Goal: Task Accomplishment & Management: Complete application form

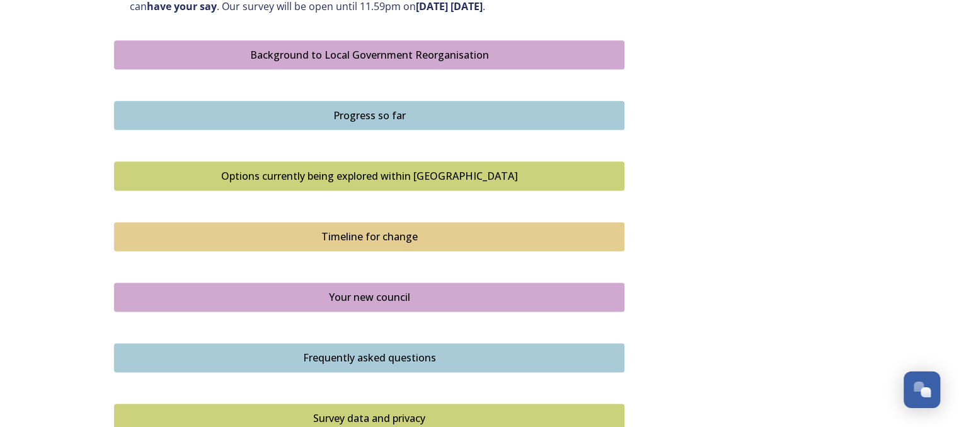
scroll to position [723, 0]
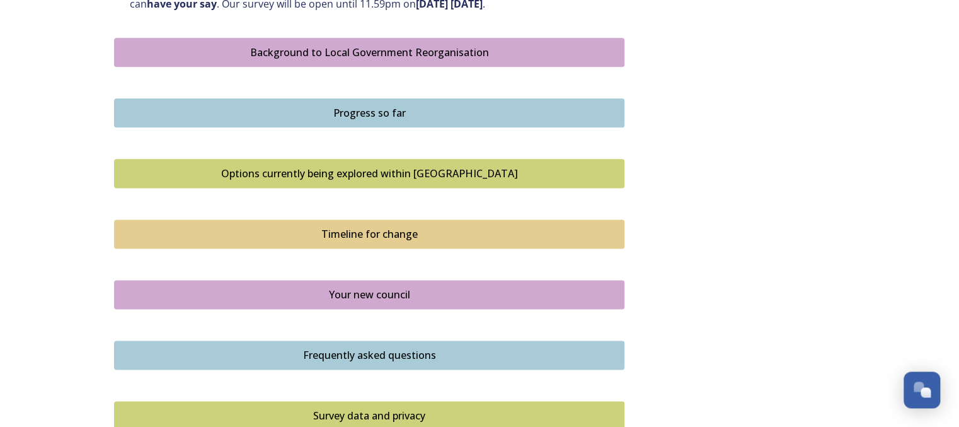
click at [407, 176] on div "Options currently being explored within West Sussex" at bounding box center [369, 173] width 496 height 15
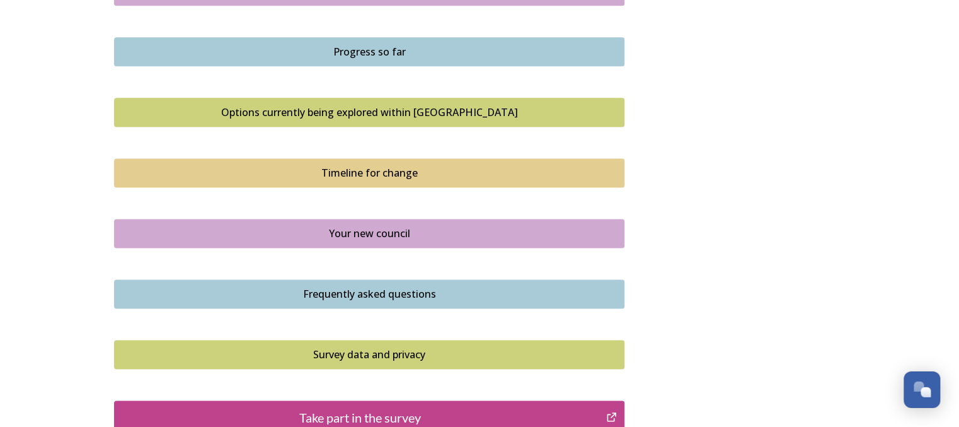
scroll to position [786, 0]
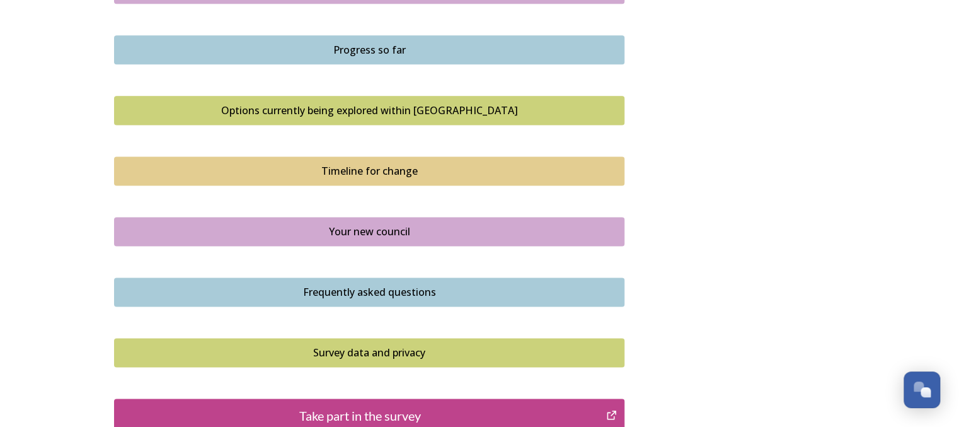
click at [432, 231] on div "Your new council" at bounding box center [369, 231] width 496 height 15
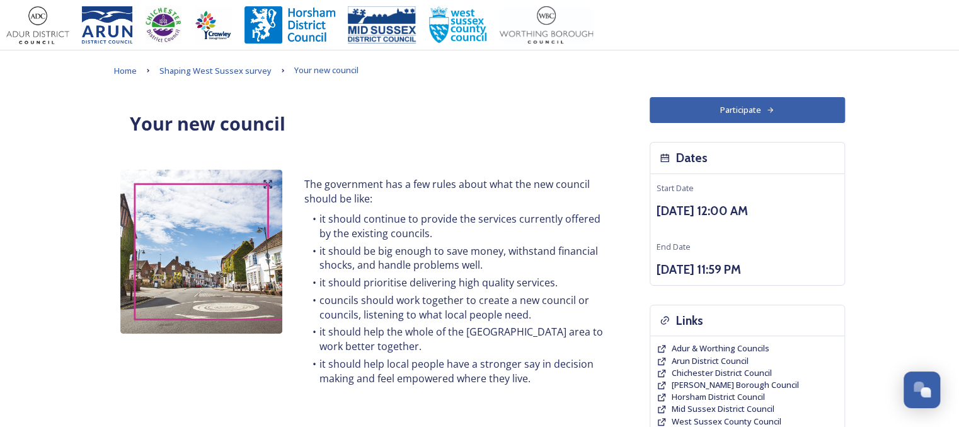
scroll to position [51, 0]
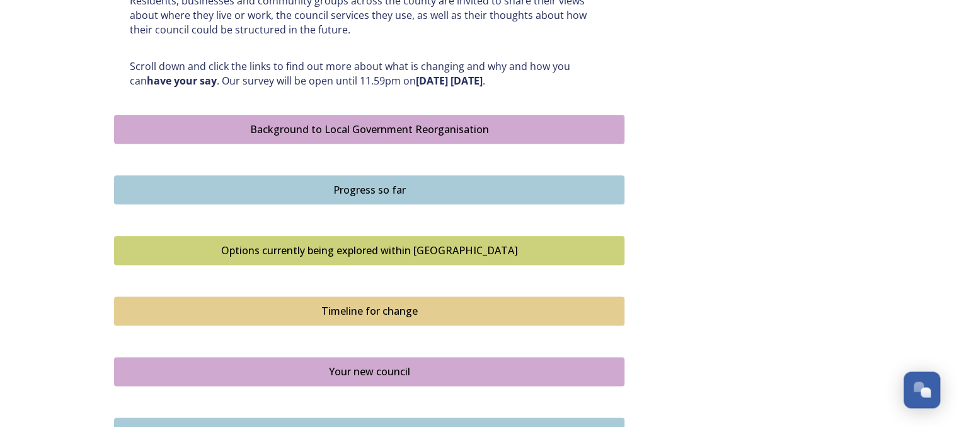
scroll to position [640, 0]
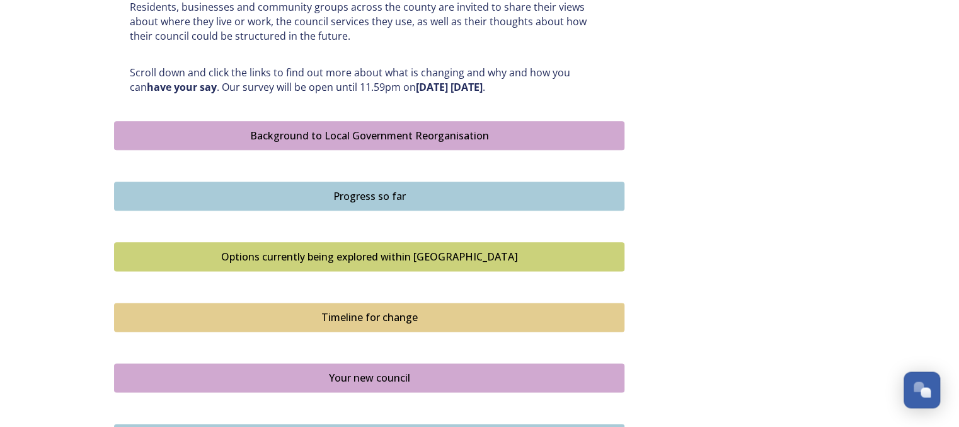
click at [361, 249] on div "Options currently being explored within West Sussex" at bounding box center [369, 256] width 496 height 15
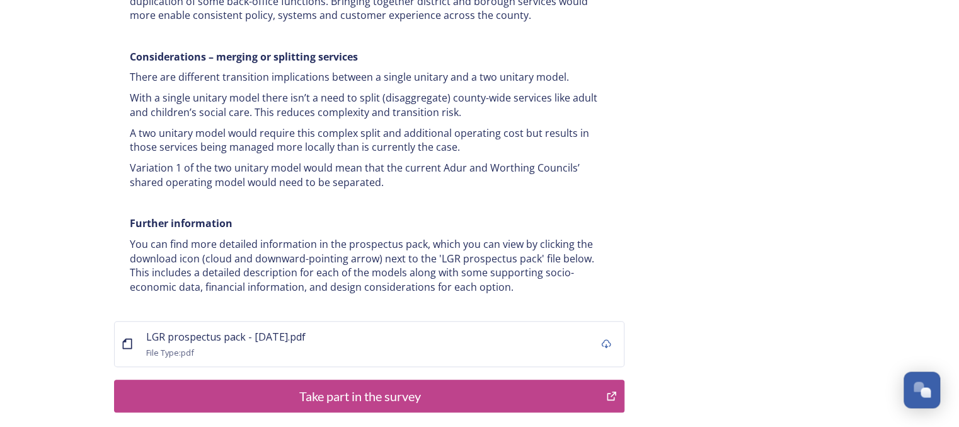
scroll to position [2487, 0]
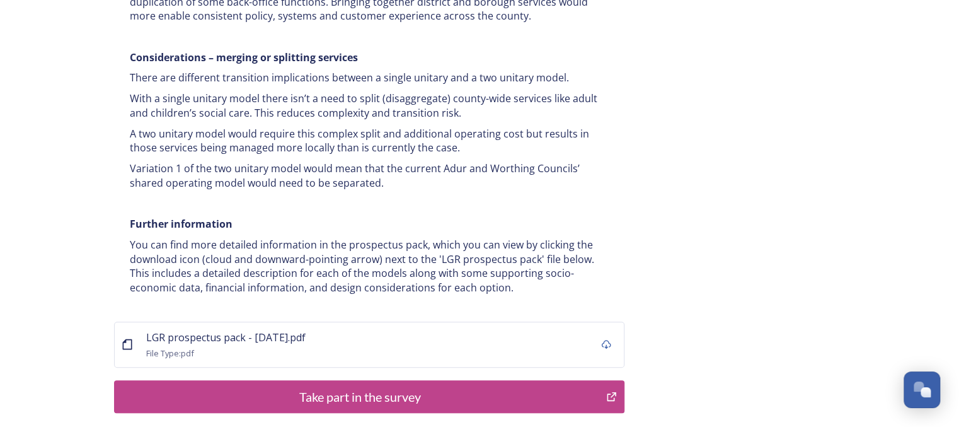
click at [360, 321] on div "LGR prospectus pack - 16 July.pdf File Type: pdf" at bounding box center [369, 344] width 510 height 46
click at [239, 345] on div "File Type: pdf" at bounding box center [225, 352] width 159 height 15
click at [238, 330] on span "LGR prospectus pack - 16 July.pdf" at bounding box center [225, 337] width 159 height 14
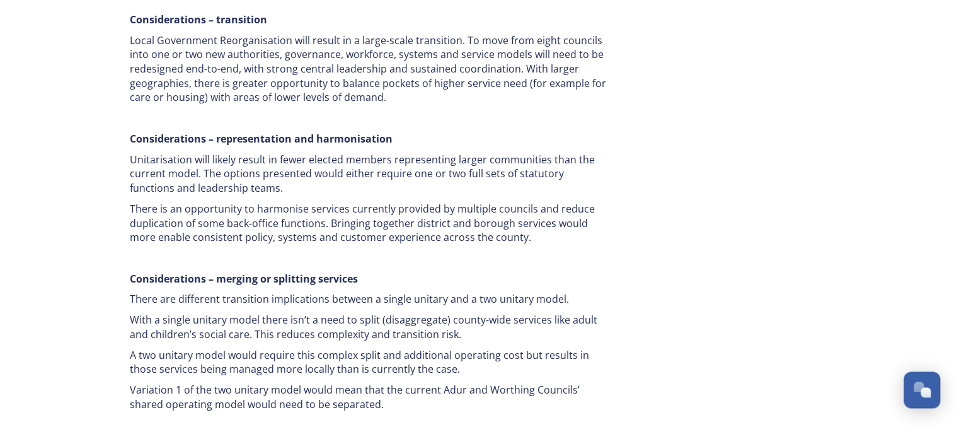
scroll to position [2155, 0]
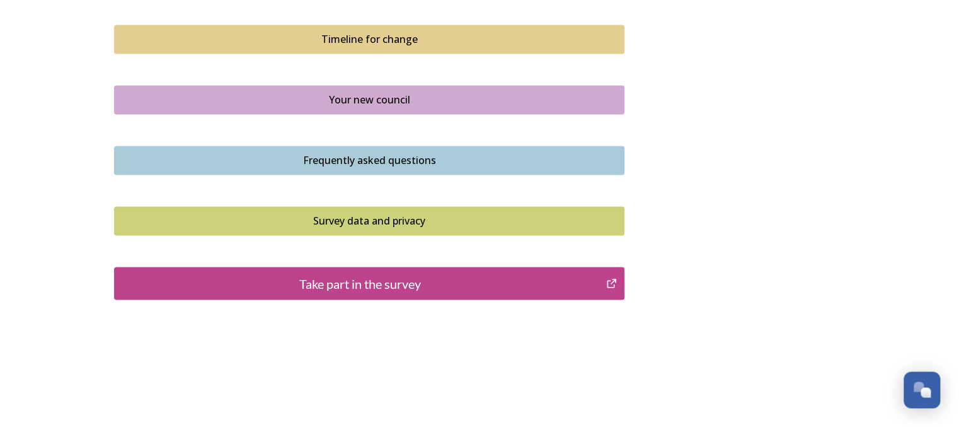
scroll to position [919, 0]
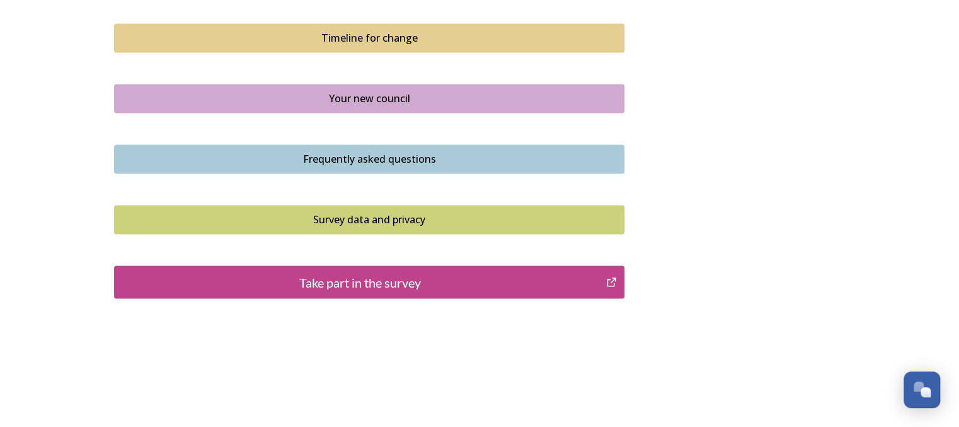
click at [354, 97] on div "Your new council" at bounding box center [369, 98] width 496 height 15
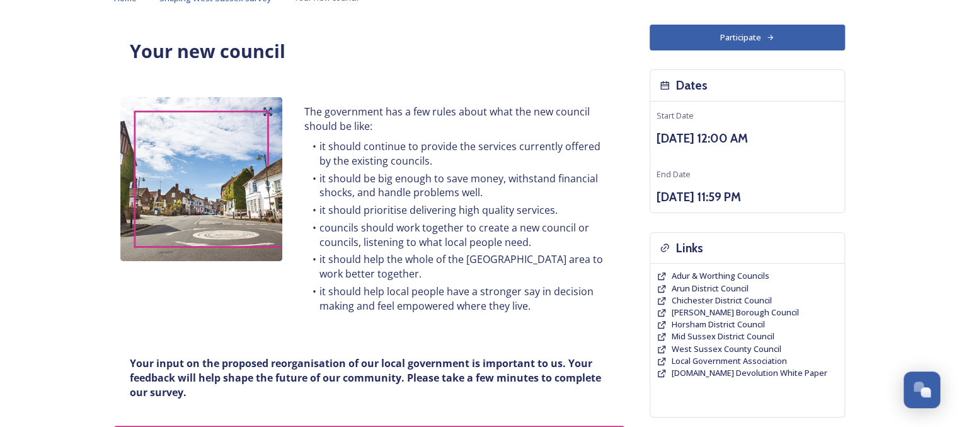
scroll to position [57, 0]
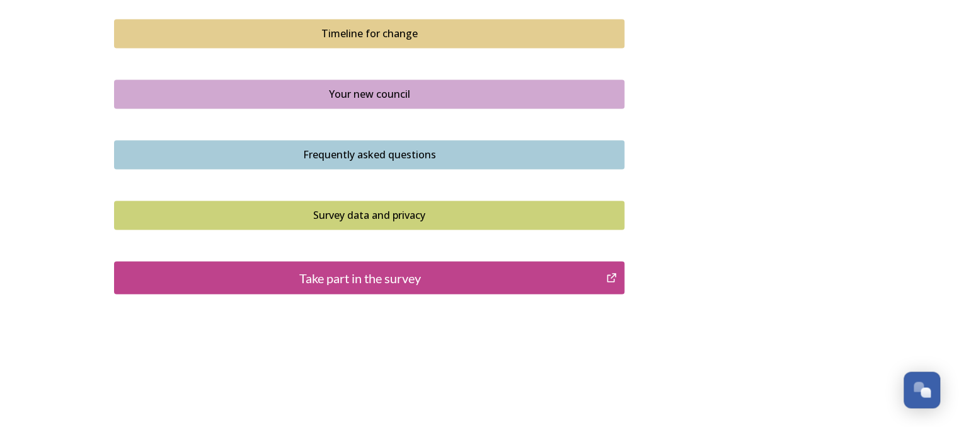
scroll to position [925, 0]
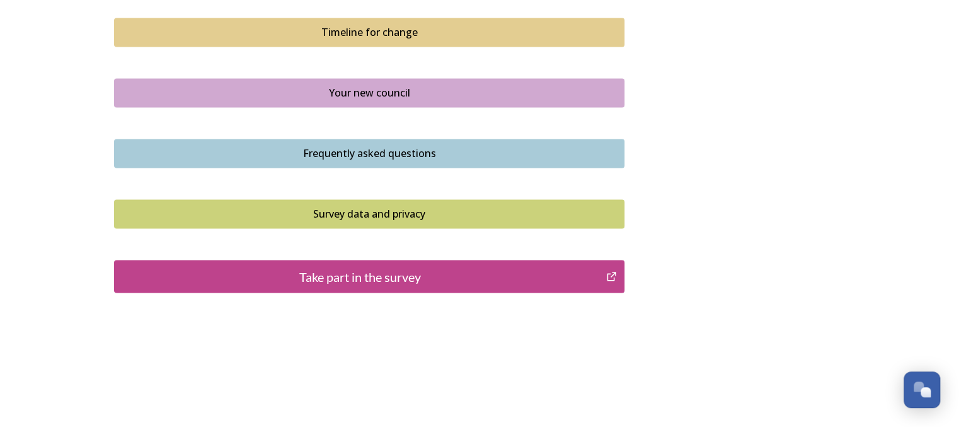
click at [379, 155] on div "Frequently asked questions" at bounding box center [369, 153] width 496 height 15
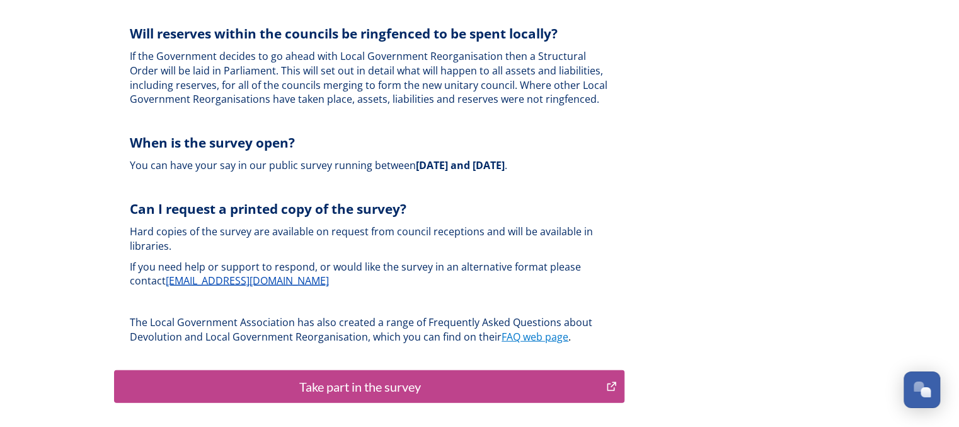
scroll to position [3746, 0]
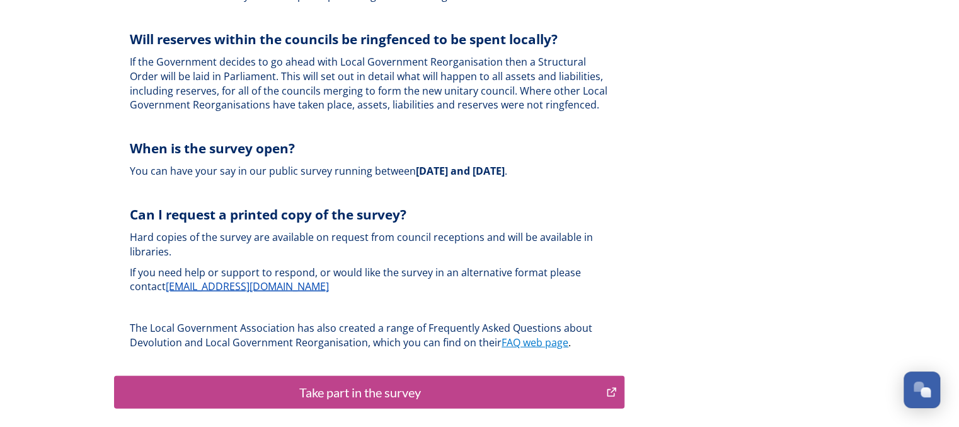
click at [495, 375] on button "Take part in the survey" at bounding box center [369, 391] width 510 height 33
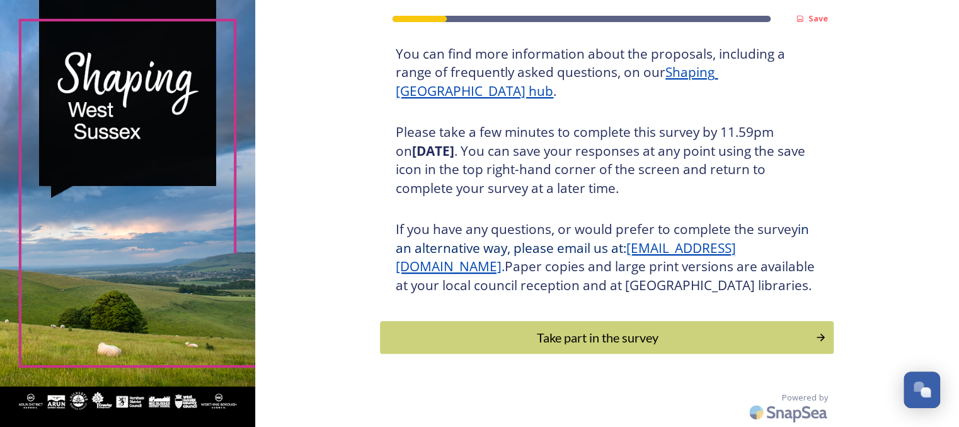
scroll to position [164, 0]
click at [620, 347] on div "Take part in the survey" at bounding box center [597, 337] width 421 height 19
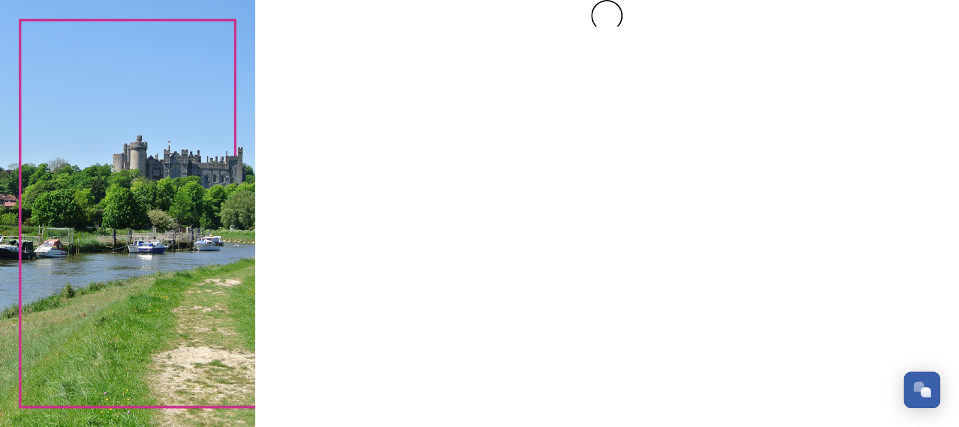
scroll to position [0, 0]
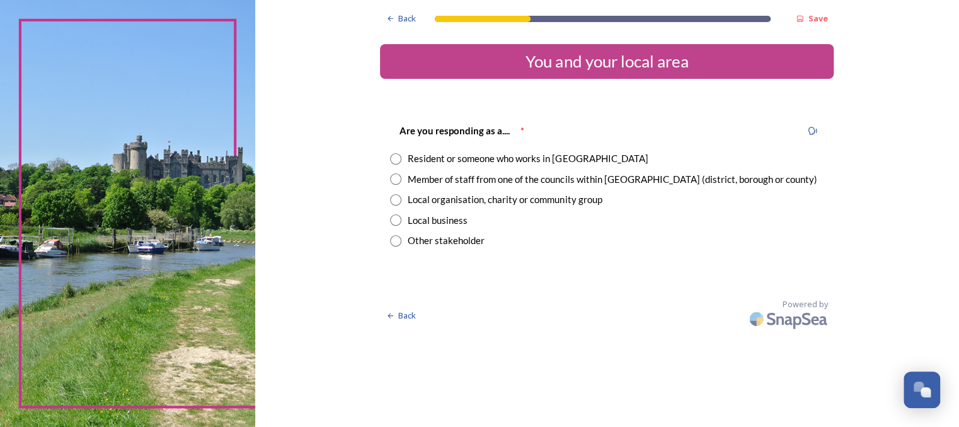
click at [399, 152] on div "Resident or someone who works in [GEOGRAPHIC_DATA]" at bounding box center [606, 158] width 433 height 14
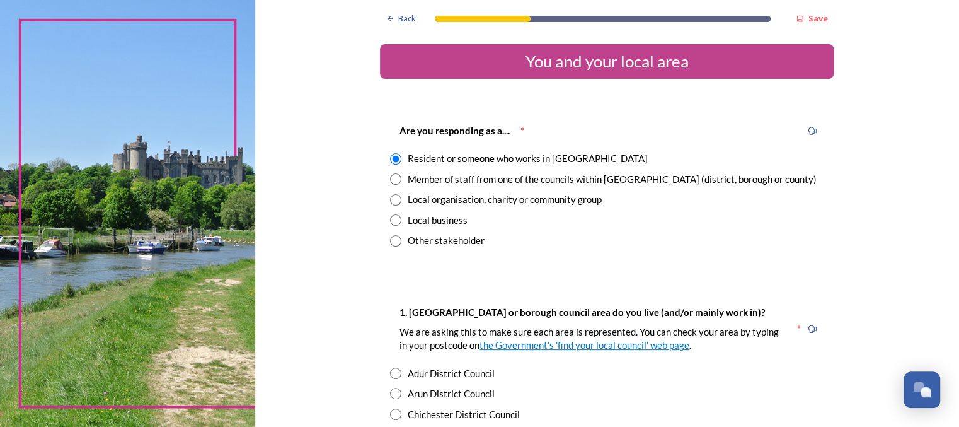
click at [399, 152] on div "Resident or someone who works in [GEOGRAPHIC_DATA]" at bounding box center [606, 158] width 433 height 14
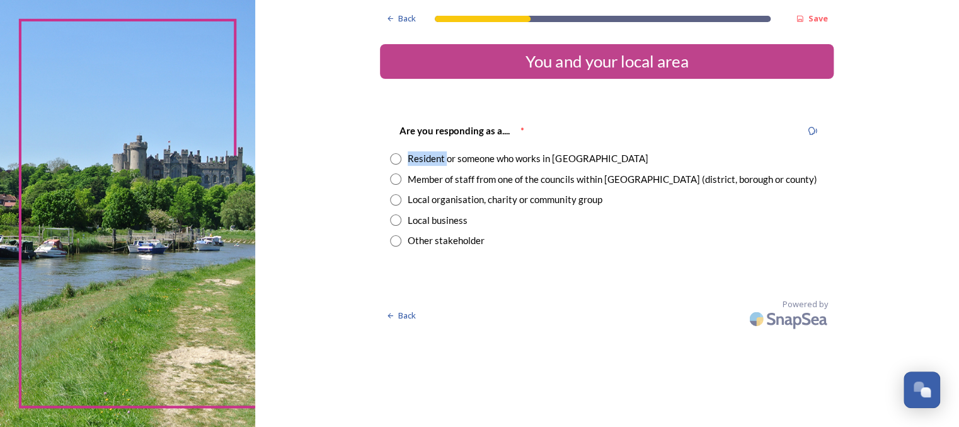
click at [399, 152] on div "Resident or someone who works in [GEOGRAPHIC_DATA]" at bounding box center [606, 158] width 433 height 14
radio input "true"
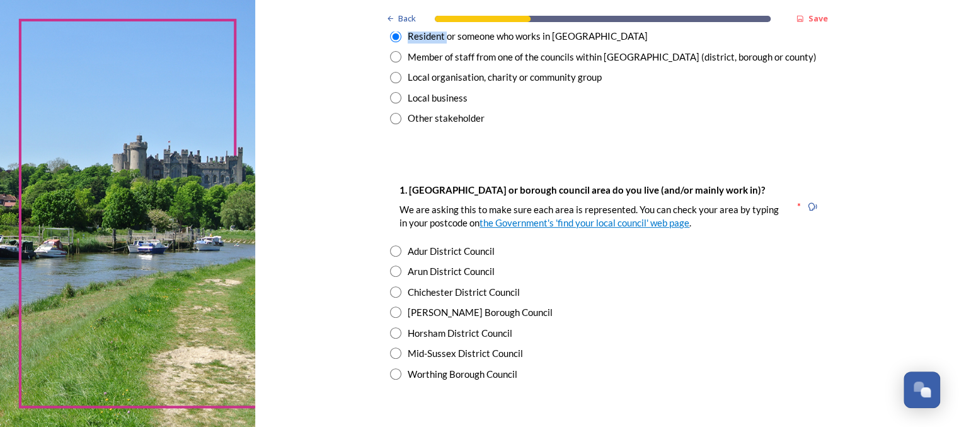
scroll to position [171, 0]
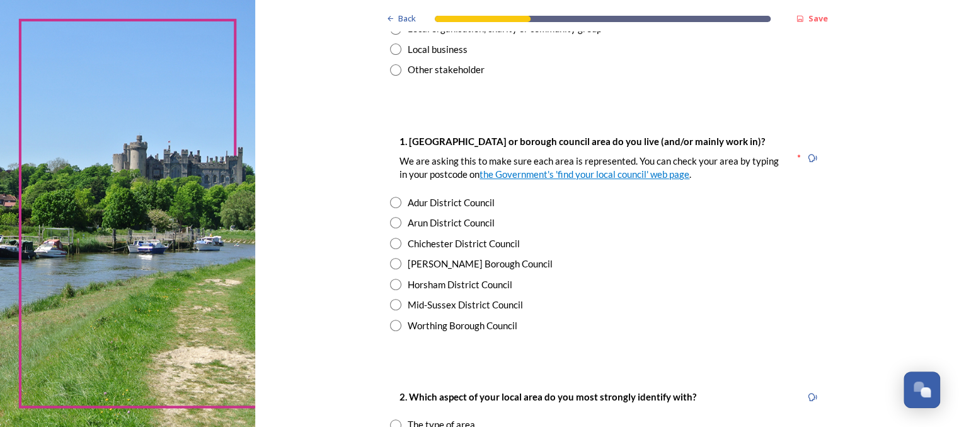
click at [396, 243] on input "radio" at bounding box center [395, 243] width 11 height 11
radio input "true"
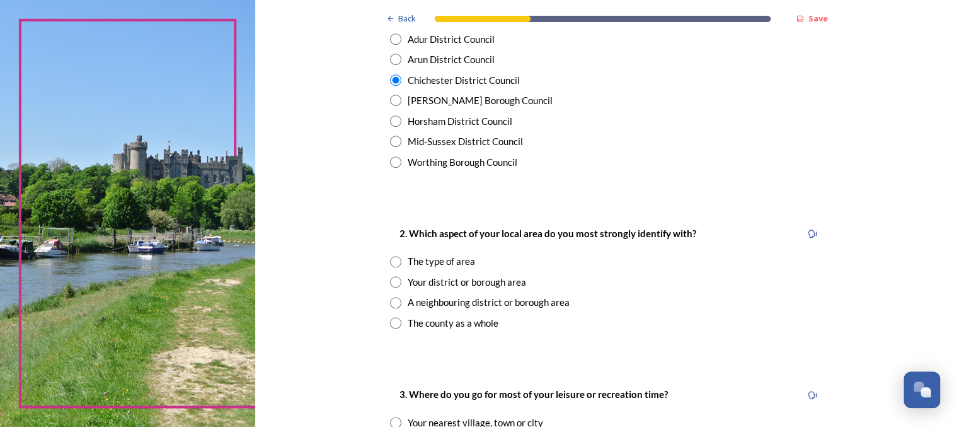
scroll to position [335, 0]
click at [395, 261] on input "radio" at bounding box center [395, 260] width 11 height 11
radio input "true"
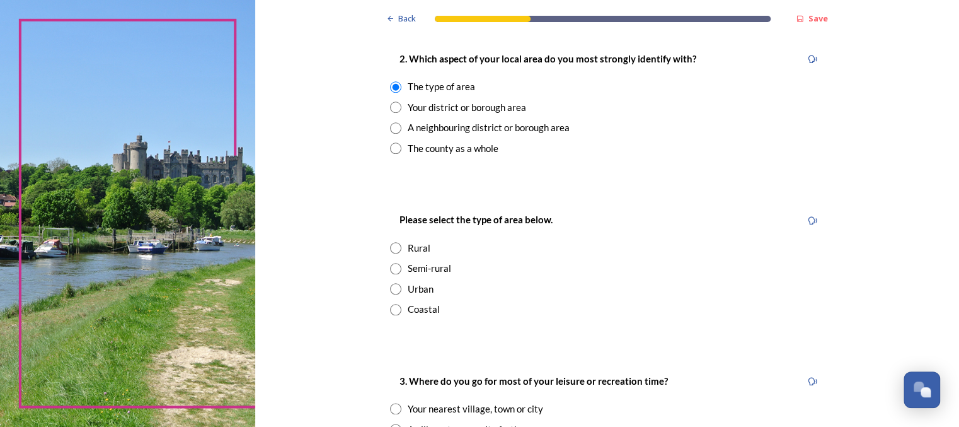
scroll to position [509, 0]
click at [403, 271] on div "Semi-rural" at bounding box center [606, 267] width 433 height 14
radio input "true"
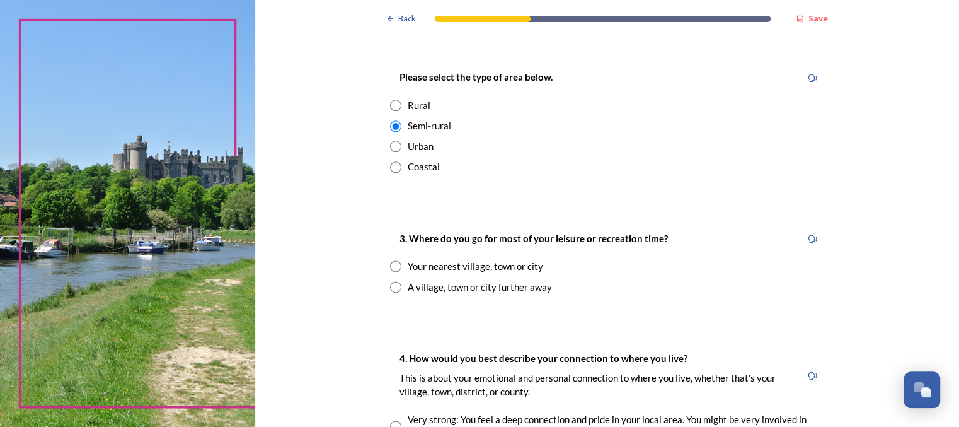
scroll to position [656, 0]
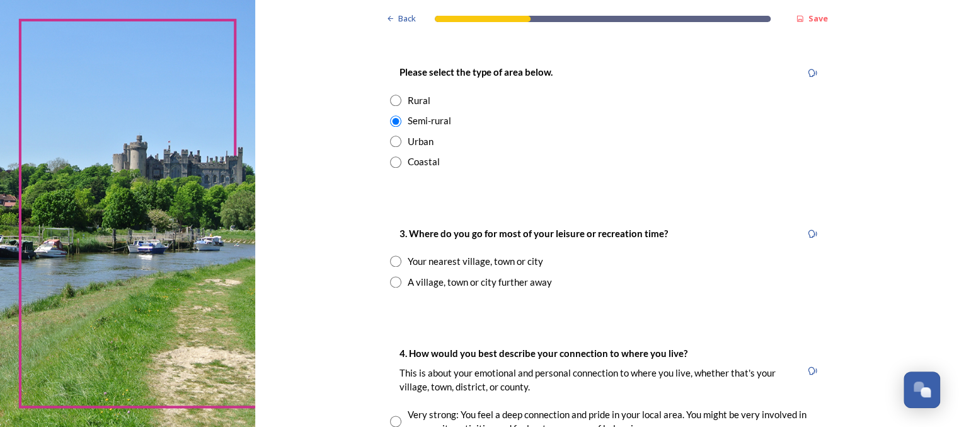
click at [397, 263] on input "radio" at bounding box center [395, 260] width 11 height 11
radio input "true"
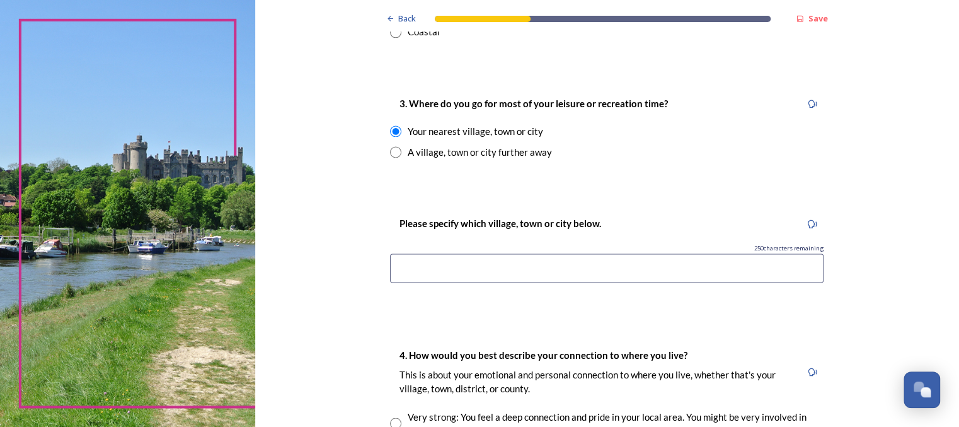
scroll to position [788, 0]
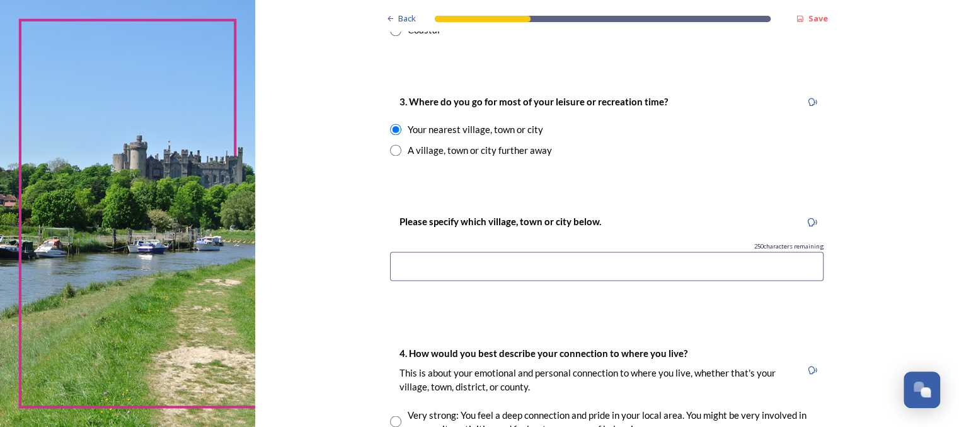
click at [502, 265] on input at bounding box center [606, 265] width 433 height 29
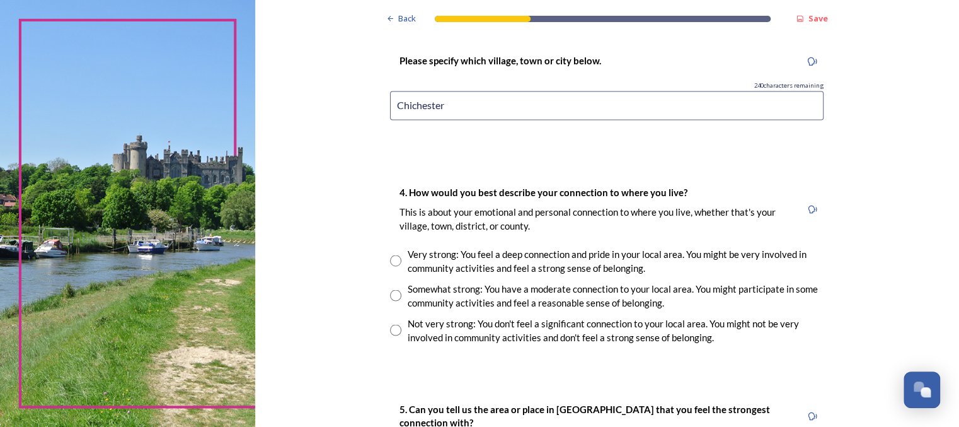
scroll to position [952, 0]
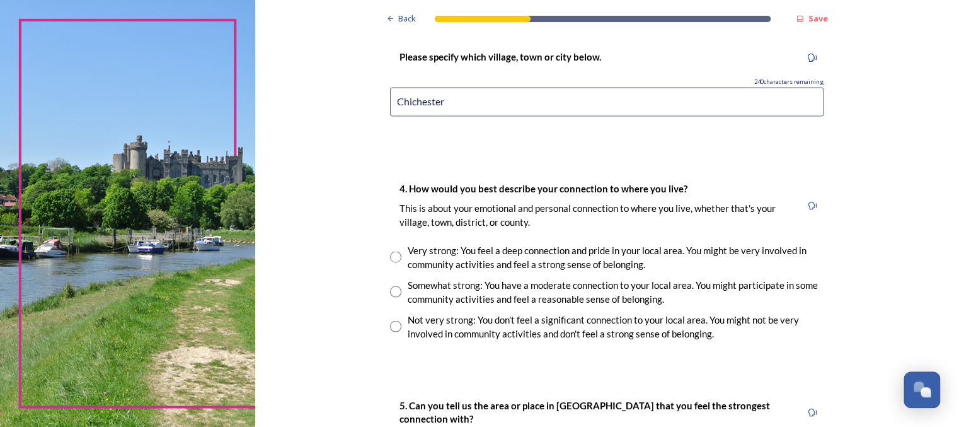
type input "Chichester"
click at [397, 285] on div "Somewhat strong: You have a moderate connection to your local area. You might p…" at bounding box center [606, 291] width 433 height 28
radio input "true"
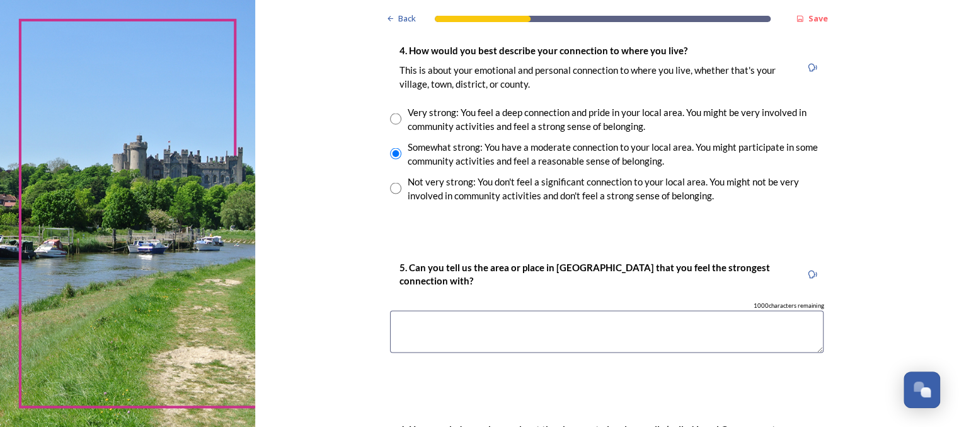
scroll to position [1091, 0]
click at [545, 328] on textarea at bounding box center [606, 330] width 433 height 42
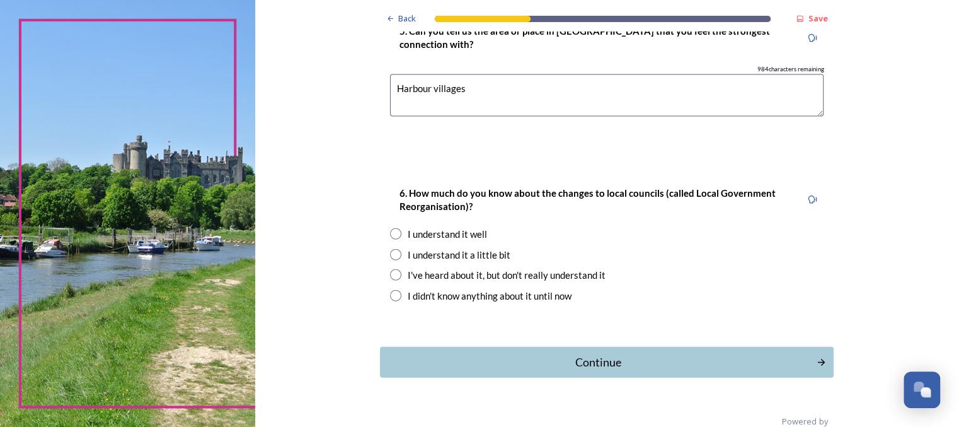
scroll to position [1326, 0]
type textarea "Harbour villages"
click at [396, 252] on input "radio" at bounding box center [395, 253] width 11 height 11
radio input "true"
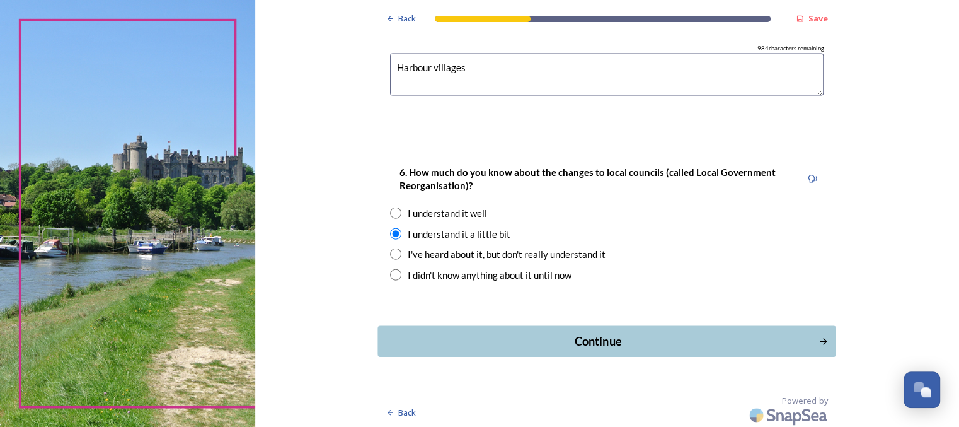
click at [611, 334] on div "Continue" at bounding box center [598, 341] width 427 height 17
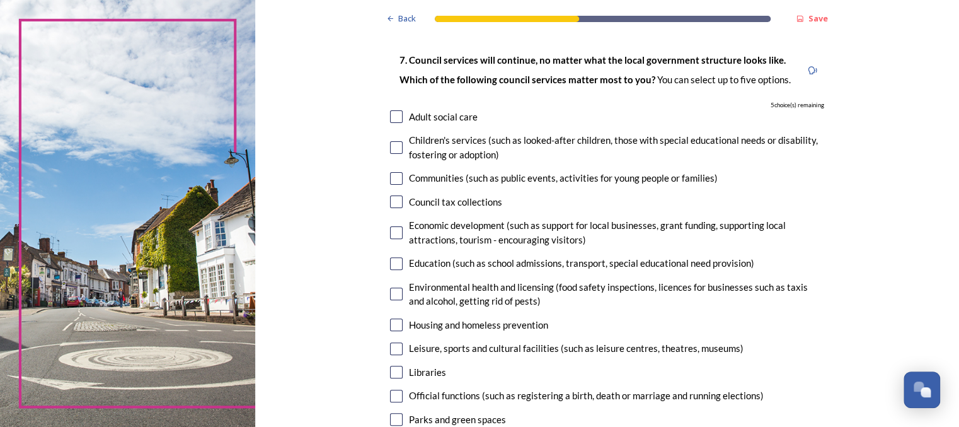
scroll to position [71, 0]
click at [395, 121] on input "checkbox" at bounding box center [396, 116] width 13 height 13
checkbox input "true"
click at [392, 144] on input "checkbox" at bounding box center [396, 147] width 13 height 13
checkbox input "true"
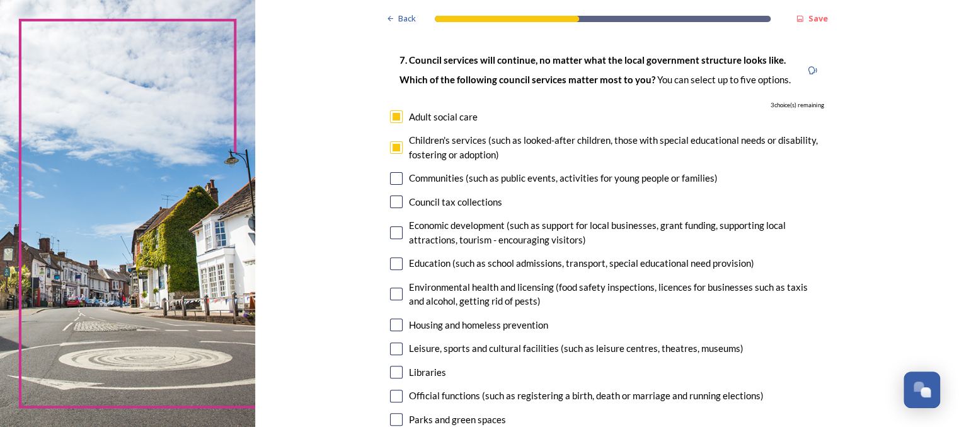
click at [396, 227] on input "checkbox" at bounding box center [396, 232] width 13 height 13
checkbox input "true"
click at [395, 263] on input "checkbox" at bounding box center [396, 263] width 13 height 13
checkbox input "true"
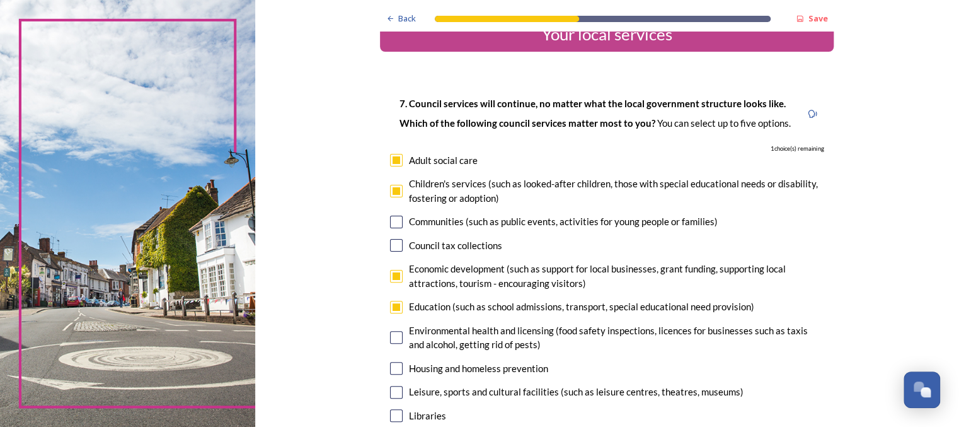
scroll to position [25, 0]
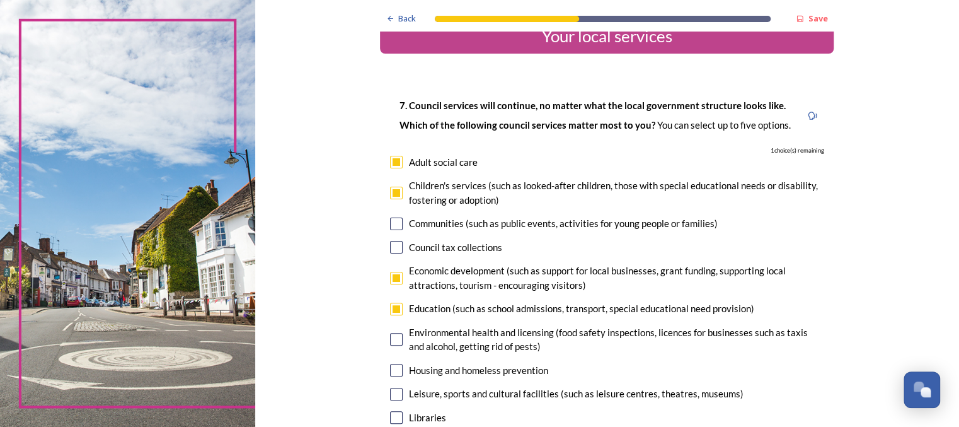
click at [402, 161] on input "checkbox" at bounding box center [396, 162] width 13 height 13
checkbox input "false"
click at [397, 192] on input "checkbox" at bounding box center [396, 192] width 13 height 13
checkbox input "false"
click at [399, 278] on input "checkbox" at bounding box center [396, 278] width 13 height 13
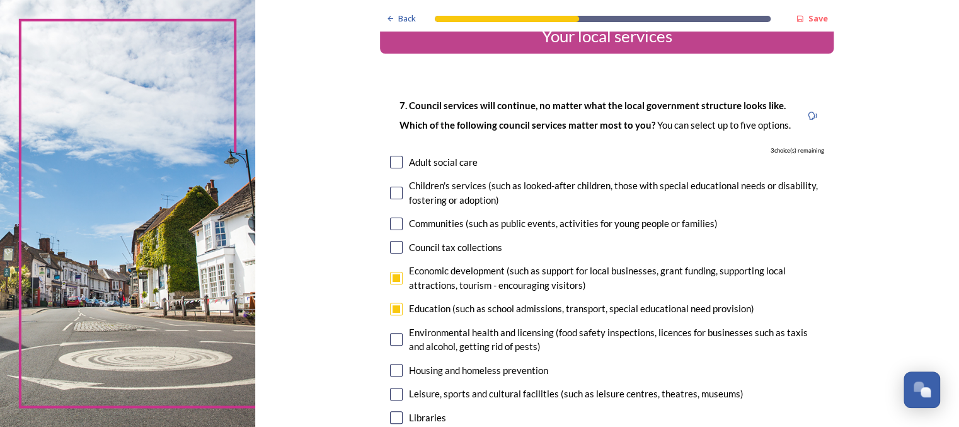
checkbox input "false"
click at [399, 306] on input "checkbox" at bounding box center [396, 308] width 13 height 13
checkbox input "false"
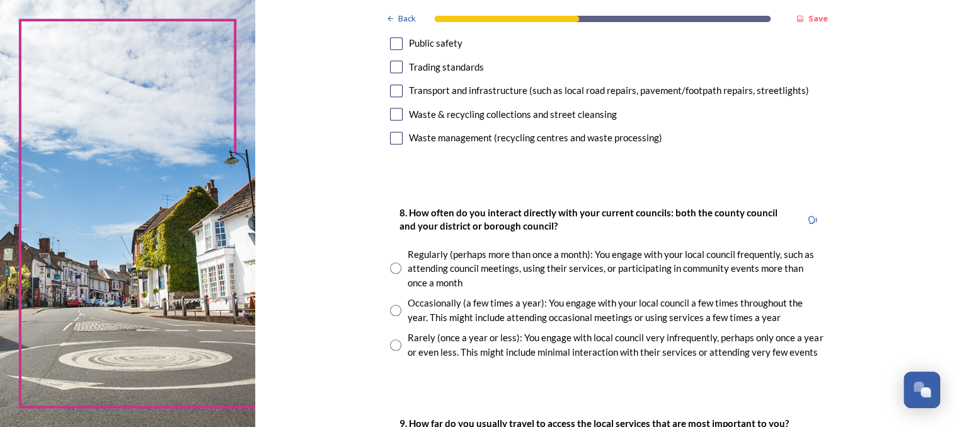
scroll to position [581, 0]
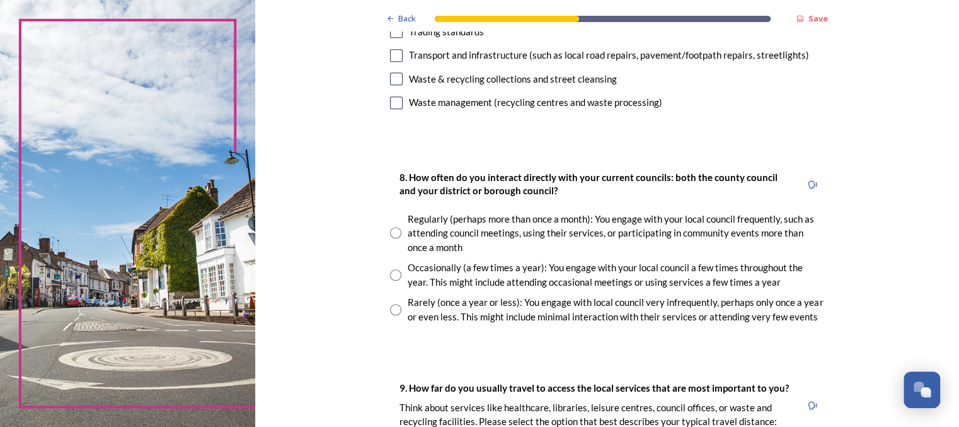
click at [394, 275] on input "radio" at bounding box center [395, 274] width 11 height 11
radio input "true"
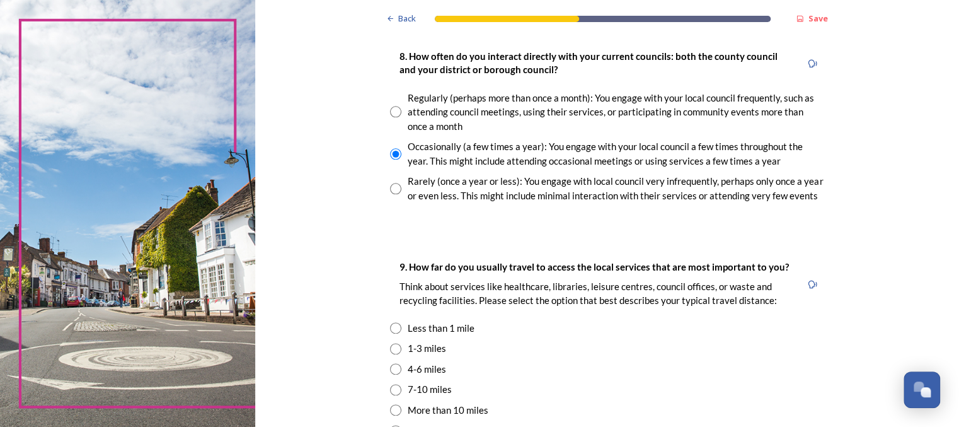
scroll to position [779, 0]
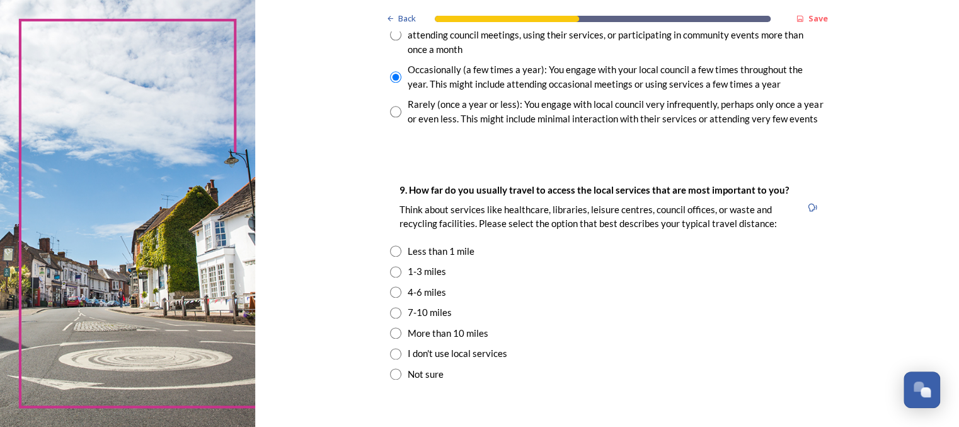
click at [397, 293] on input "radio" at bounding box center [395, 291] width 11 height 11
radio input "true"
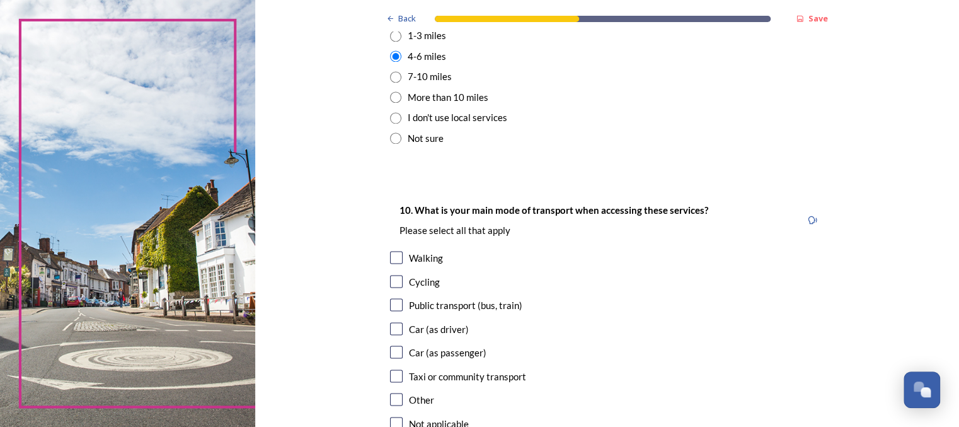
scroll to position [1008, 0]
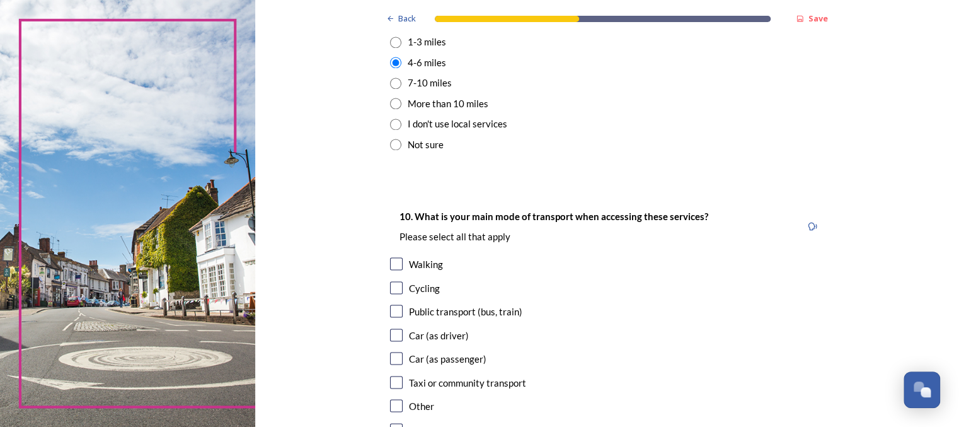
click at [397, 263] on input "checkbox" at bounding box center [396, 263] width 13 height 13
checkbox input "true"
click at [399, 357] on input "checkbox" at bounding box center [396, 358] width 13 height 13
checkbox input "true"
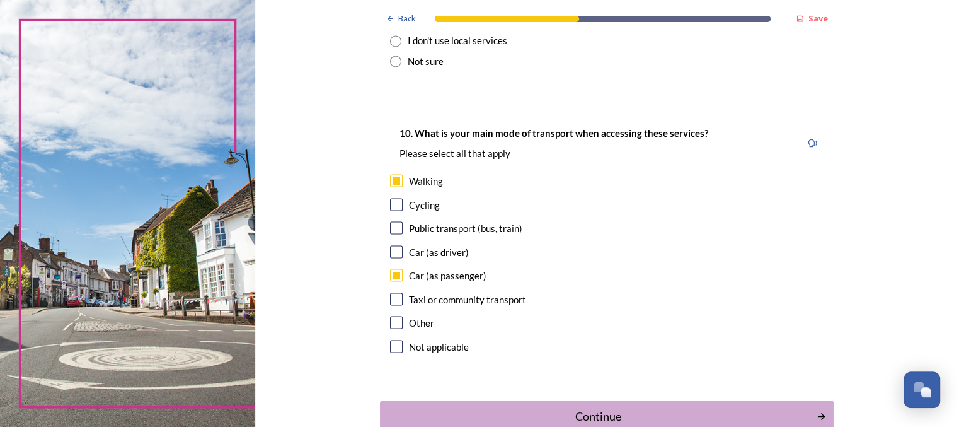
scroll to position [1169, 0]
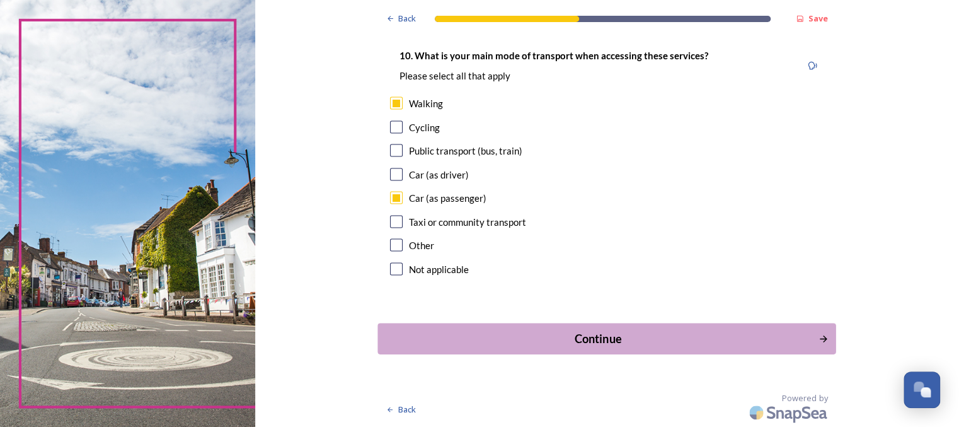
click at [595, 349] on button "Continue" at bounding box center [607, 338] width 458 height 31
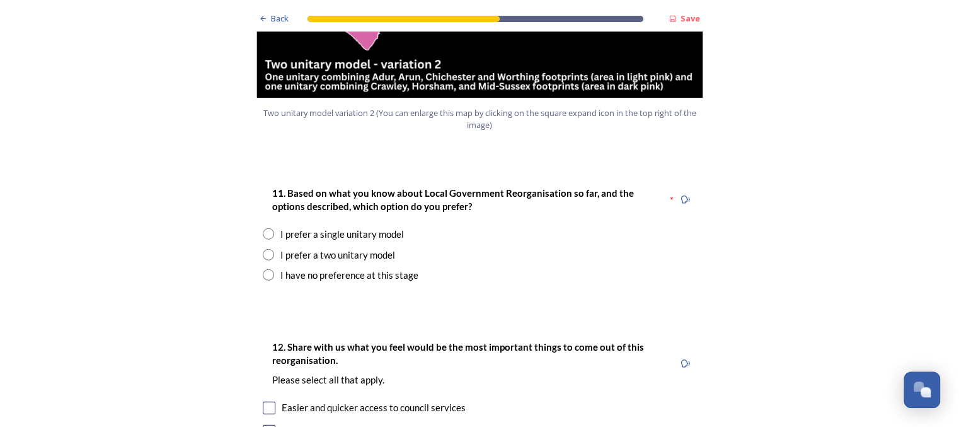
scroll to position [1585, 0]
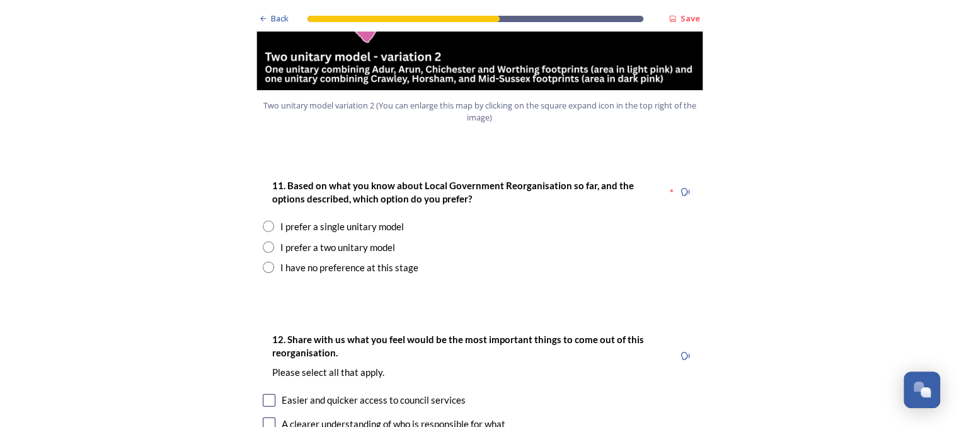
click at [266, 261] on input "radio" at bounding box center [268, 266] width 11 height 11
radio input "true"
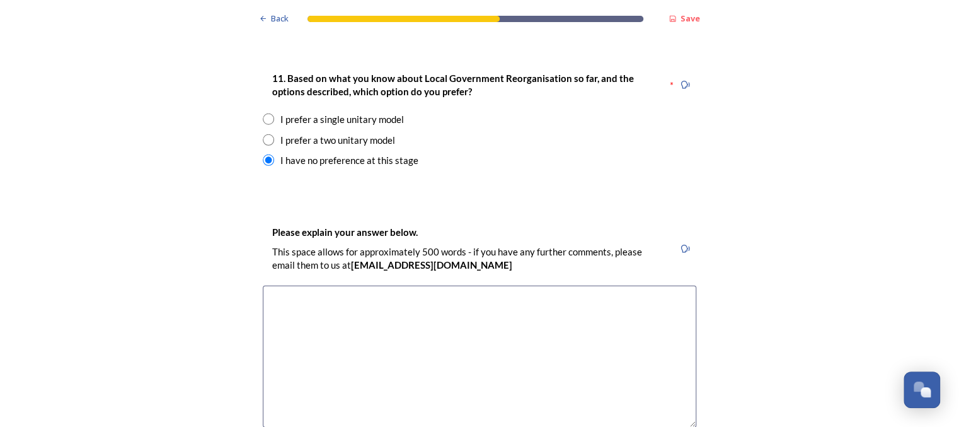
scroll to position [1692, 0]
click at [422, 299] on textarea at bounding box center [479, 357] width 433 height 142
type textarea "T"
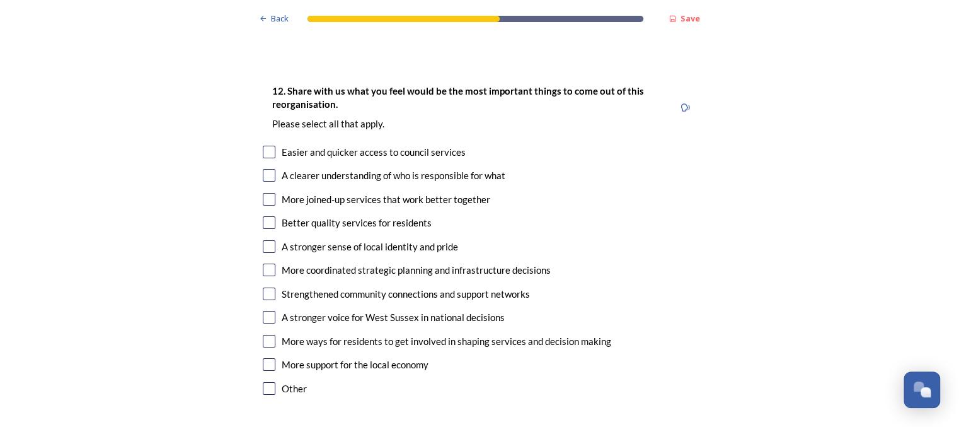
scroll to position [2116, 0]
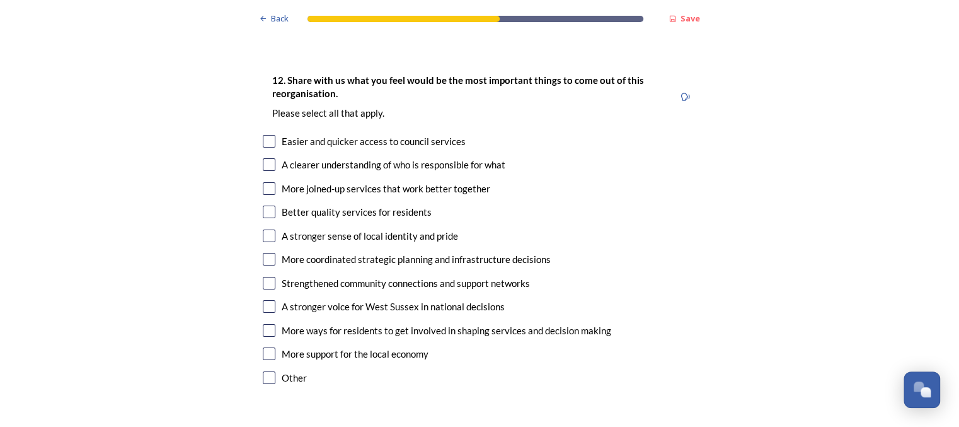
type textarea "As noted, the single unitary model has the downside of size and distance (which…"
click at [268, 158] on input "checkbox" at bounding box center [269, 164] width 13 height 13
checkbox input "true"
click at [268, 253] on input "checkbox" at bounding box center [269, 259] width 13 height 13
checkbox input "true"
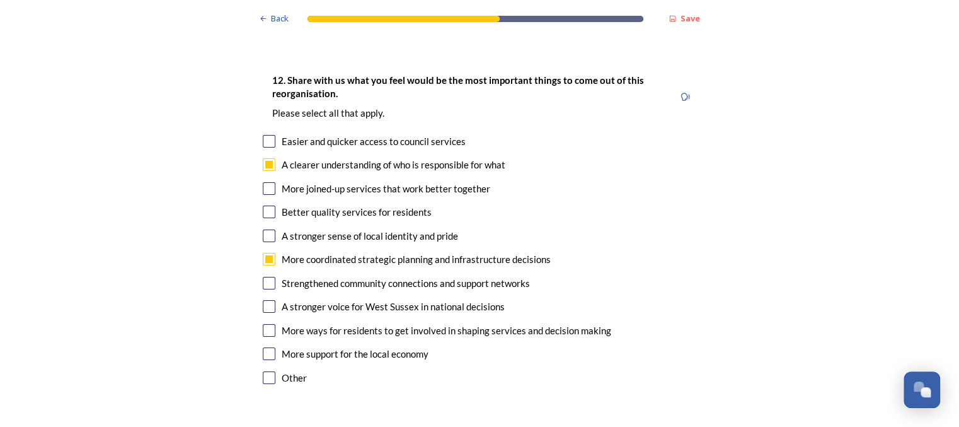
click at [267, 300] on input "checkbox" at bounding box center [269, 306] width 13 height 13
checkbox input "true"
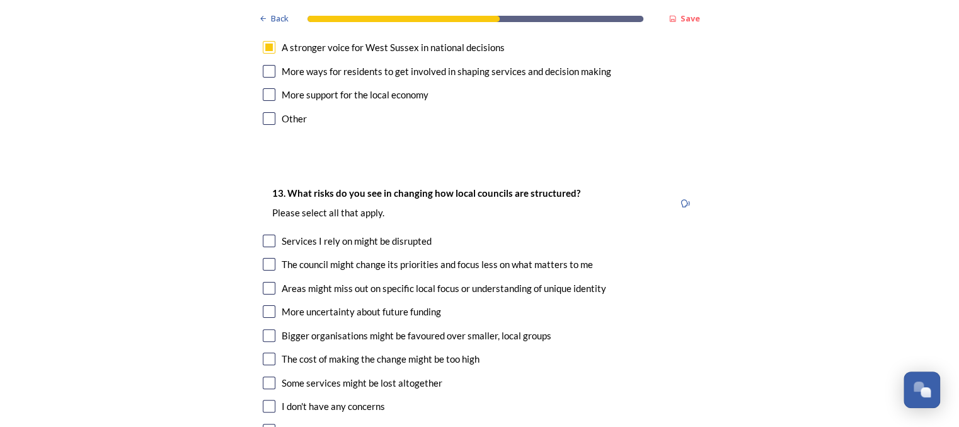
scroll to position [2381, 0]
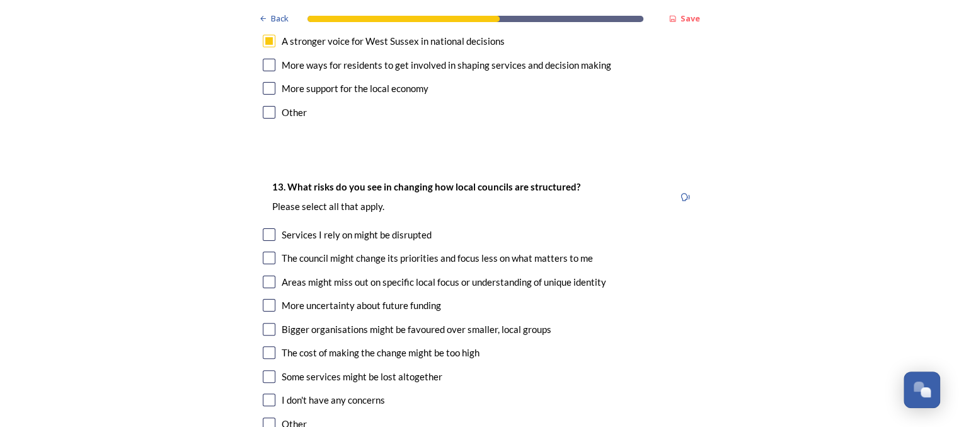
click at [270, 228] on input "checkbox" at bounding box center [269, 234] width 13 height 13
checkbox input "true"
click at [269, 251] on input "checkbox" at bounding box center [269, 257] width 13 height 13
checkbox input "true"
click at [271, 275] on input "checkbox" at bounding box center [269, 281] width 13 height 13
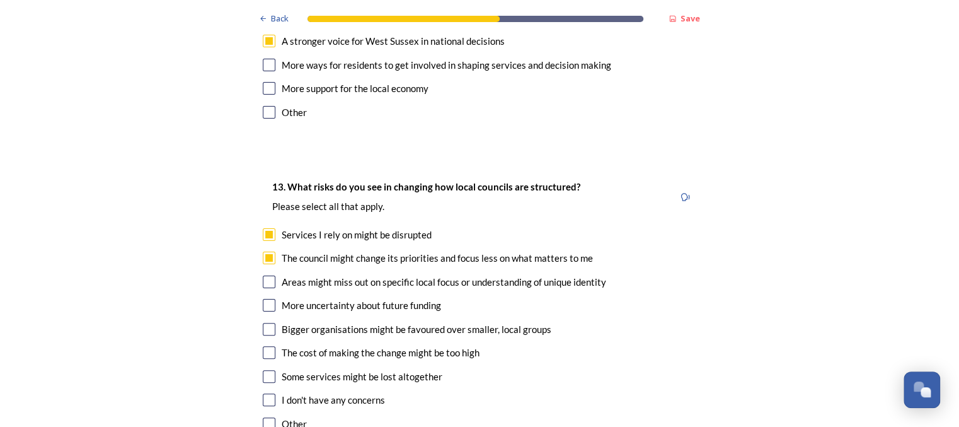
checkbox input "true"
click at [270, 299] on input "checkbox" at bounding box center [269, 305] width 13 height 13
checkbox input "true"
click at [270, 323] on input "checkbox" at bounding box center [269, 329] width 13 height 13
checkbox input "true"
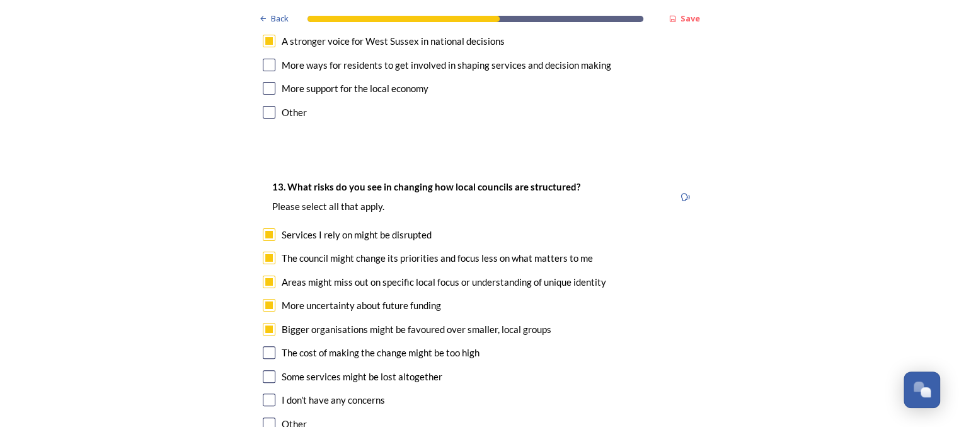
click at [270, 346] on input "checkbox" at bounding box center [269, 352] width 13 height 13
checkbox input "true"
click at [270, 370] on input "checkbox" at bounding box center [269, 376] width 13 height 13
checkbox input "true"
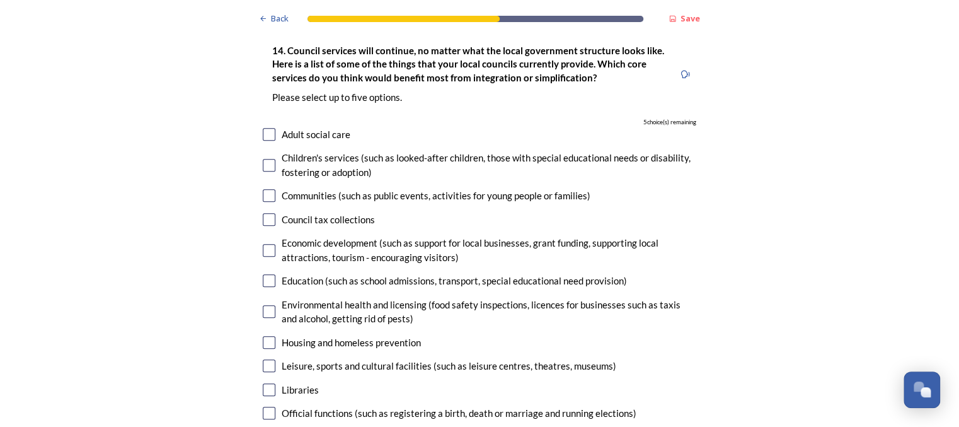
scroll to position [2829, 0]
click at [267, 243] on input "checkbox" at bounding box center [269, 249] width 13 height 13
checkbox input "true"
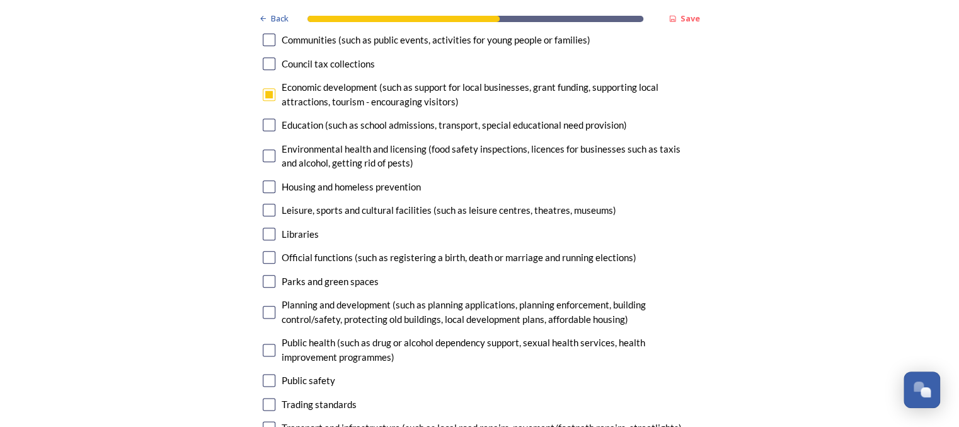
scroll to position [2996, 0]
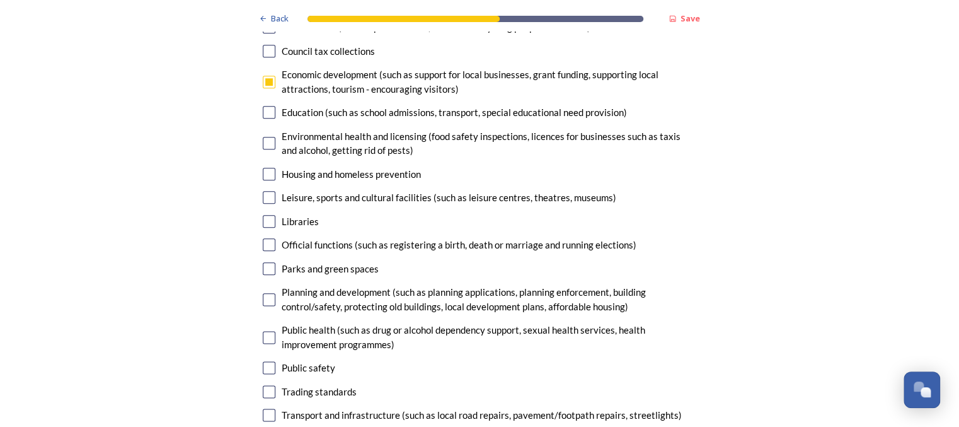
click at [270, 293] on input "checkbox" at bounding box center [269, 299] width 13 height 13
checkbox input "true"
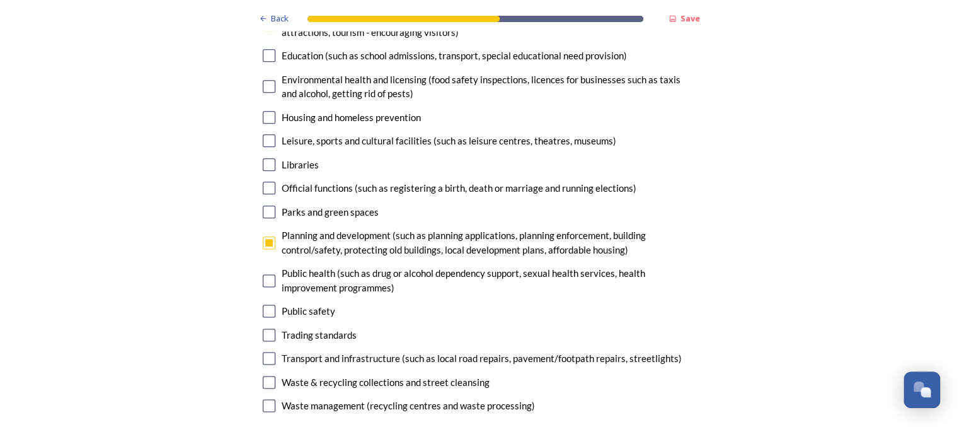
click at [268, 352] on input "checkbox" at bounding box center [269, 358] width 13 height 13
checkbox input "true"
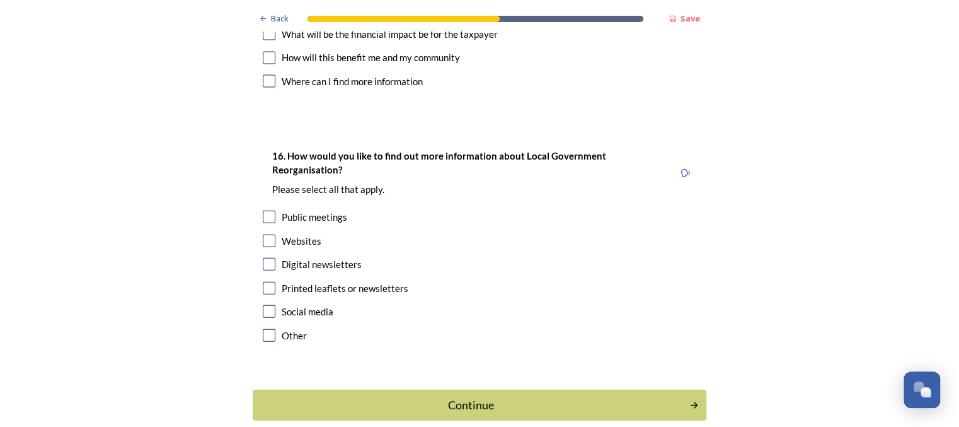
scroll to position [3739, 0]
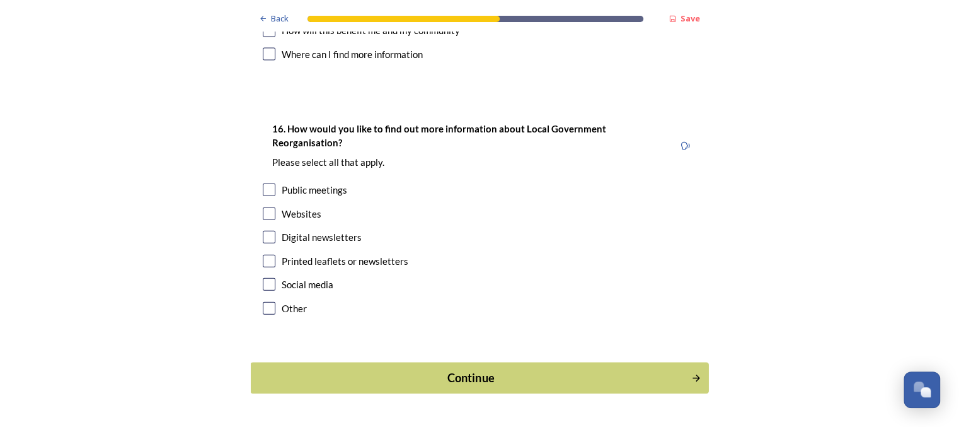
click at [418, 369] on div "Continue" at bounding box center [471, 377] width 427 height 17
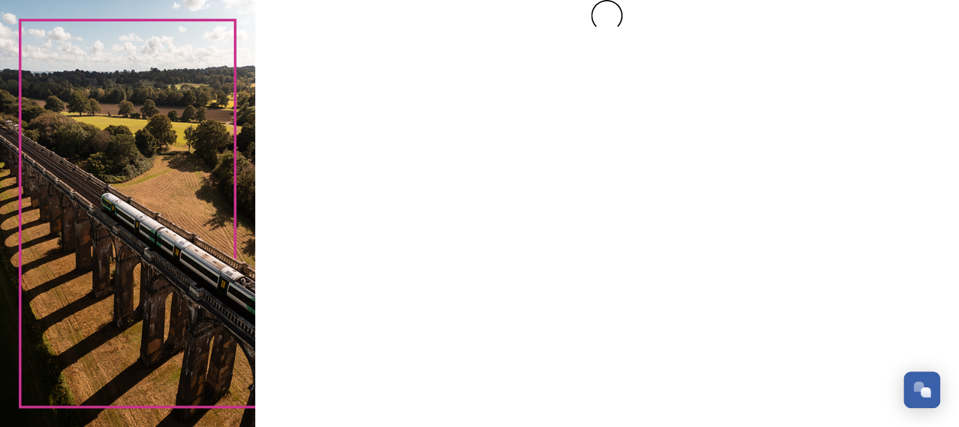
scroll to position [0, 0]
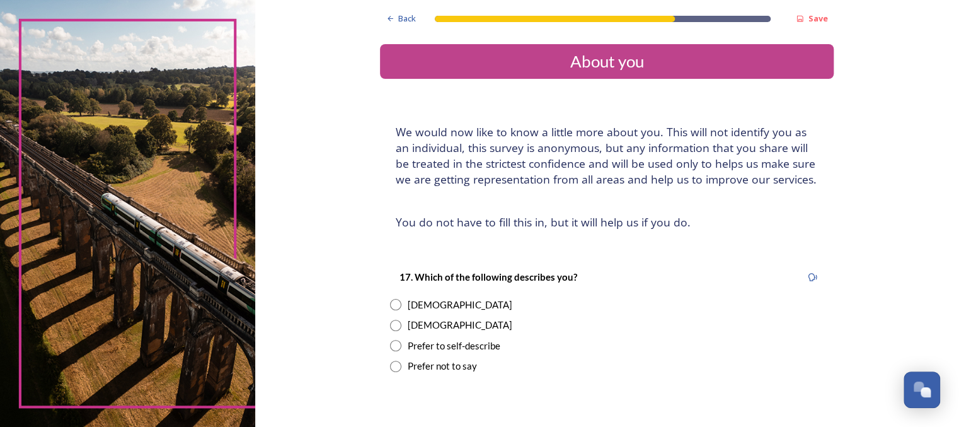
click at [395, 325] on input "radio" at bounding box center [395, 324] width 11 height 11
radio input "true"
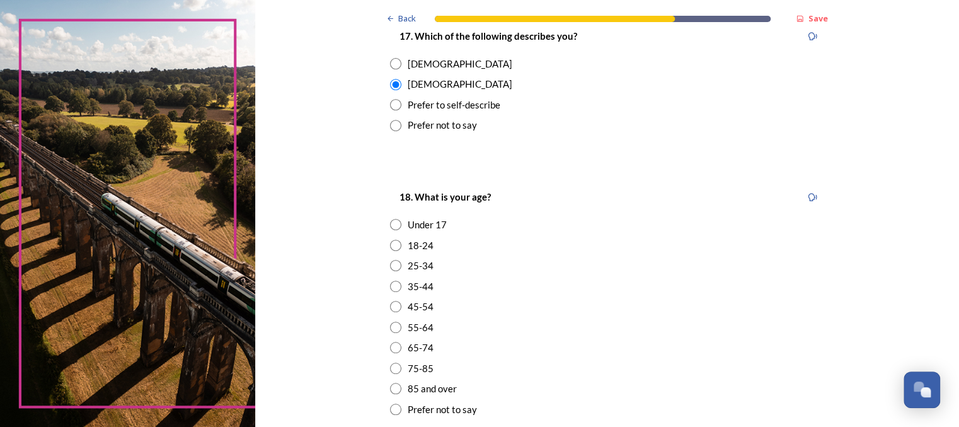
scroll to position [241, 0]
click at [398, 312] on div "45-54" at bounding box center [606, 306] width 433 height 14
radio input "true"
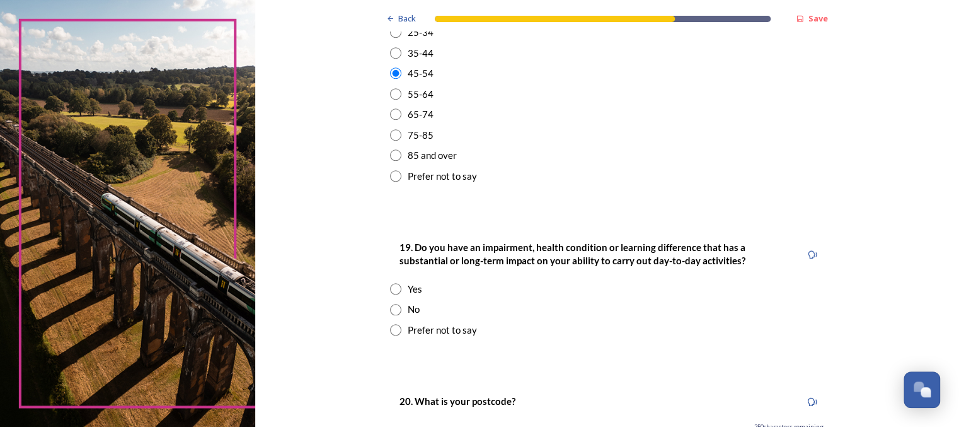
scroll to position [474, 0]
click at [399, 288] on input "radio" at bounding box center [395, 287] width 11 height 11
radio input "true"
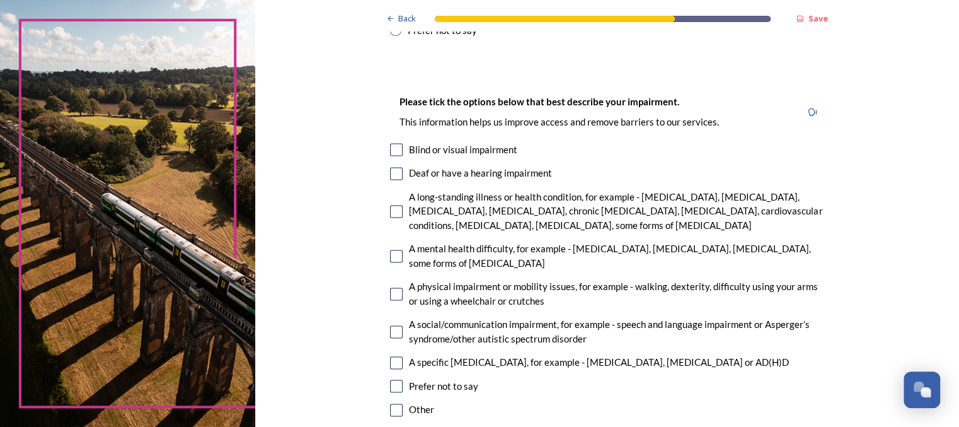
scroll to position [774, 0]
click at [402, 212] on input "checkbox" at bounding box center [396, 210] width 13 height 13
checkbox input "true"
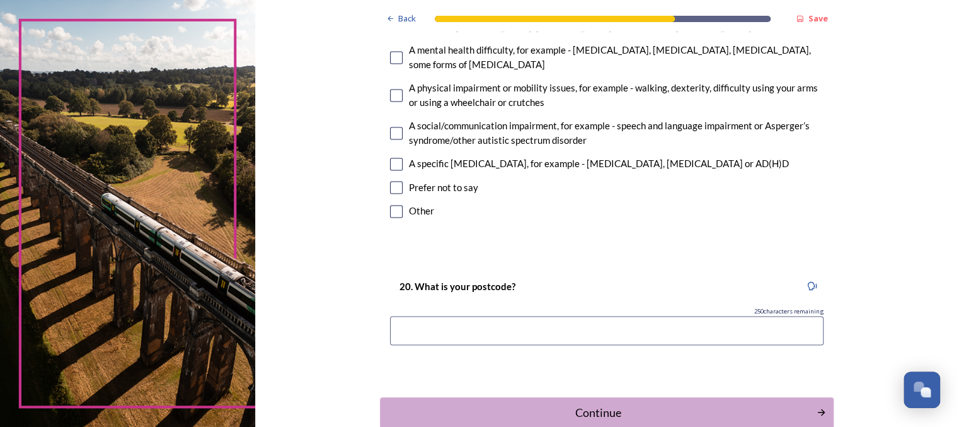
scroll to position [1045, 0]
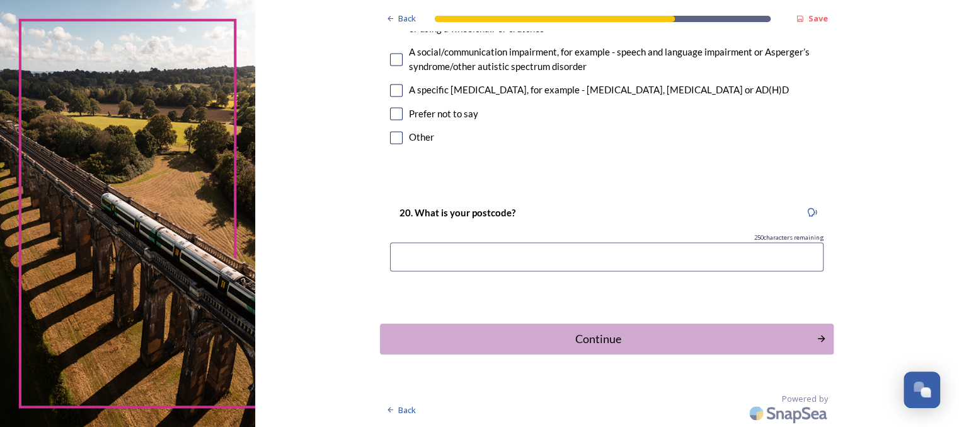
click at [507, 253] on input at bounding box center [606, 256] width 433 height 29
click at [563, 345] on div "Continue" at bounding box center [598, 338] width 427 height 17
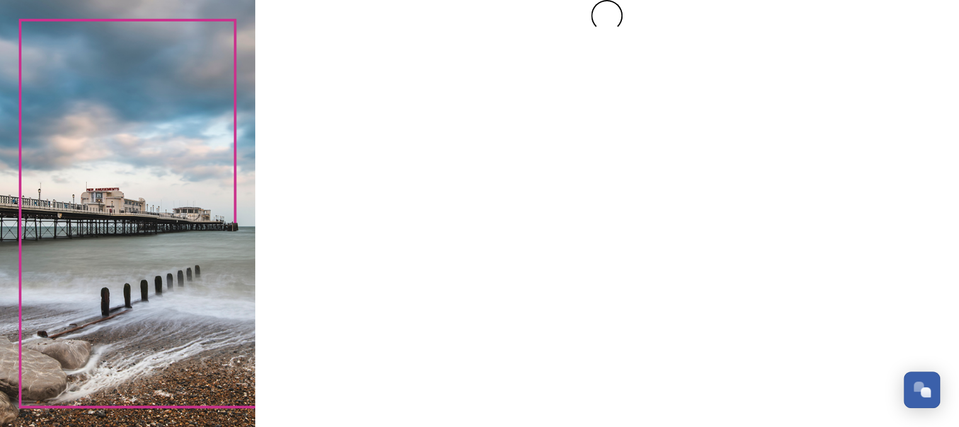
scroll to position [0, 0]
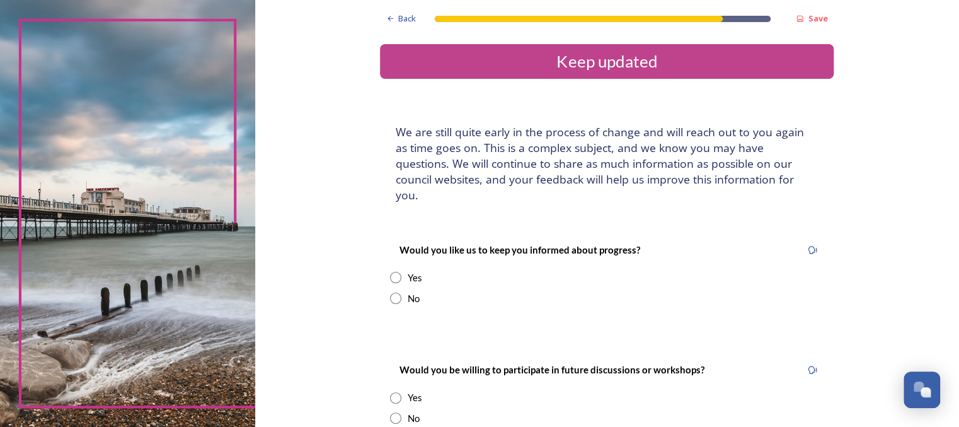
click at [394, 292] on input "radio" at bounding box center [395, 297] width 11 height 11
radio input "true"
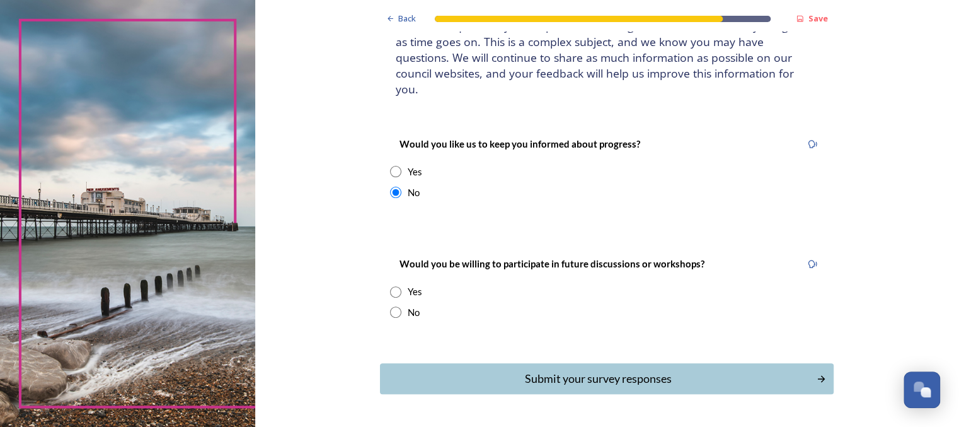
scroll to position [113, 0]
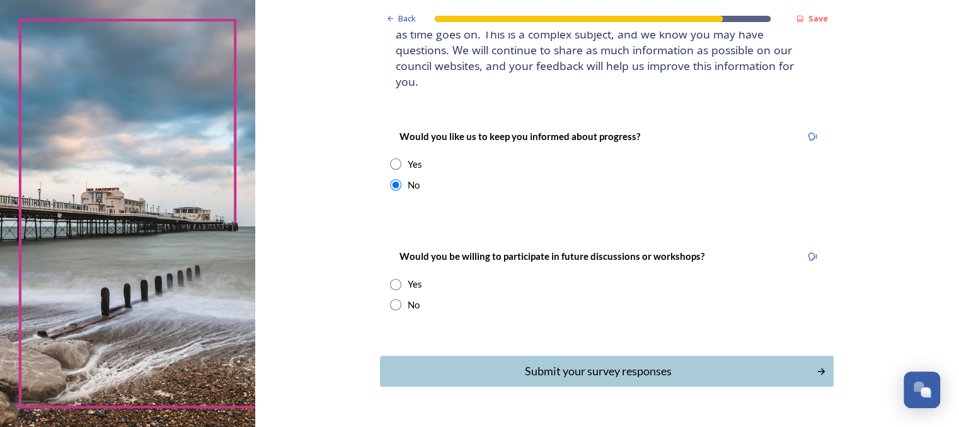
click at [394, 299] on input "radio" at bounding box center [395, 304] width 11 height 11
radio input "true"
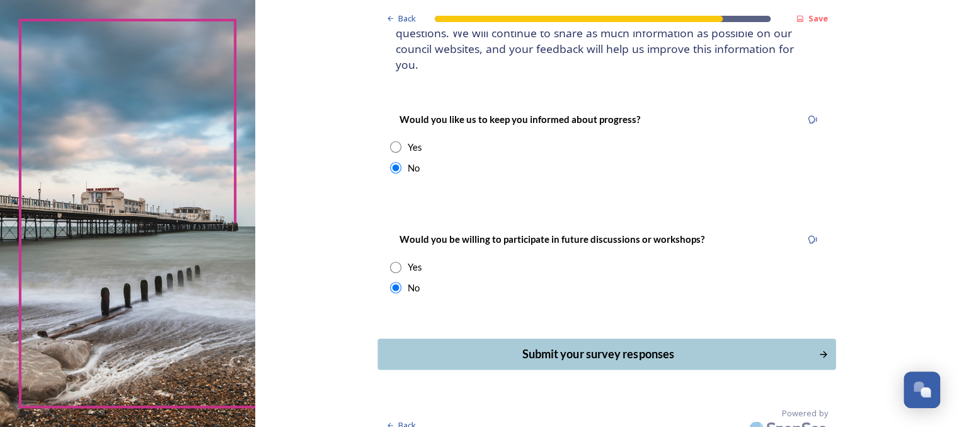
click at [581, 345] on div "Submit your survey responses" at bounding box center [598, 353] width 427 height 17
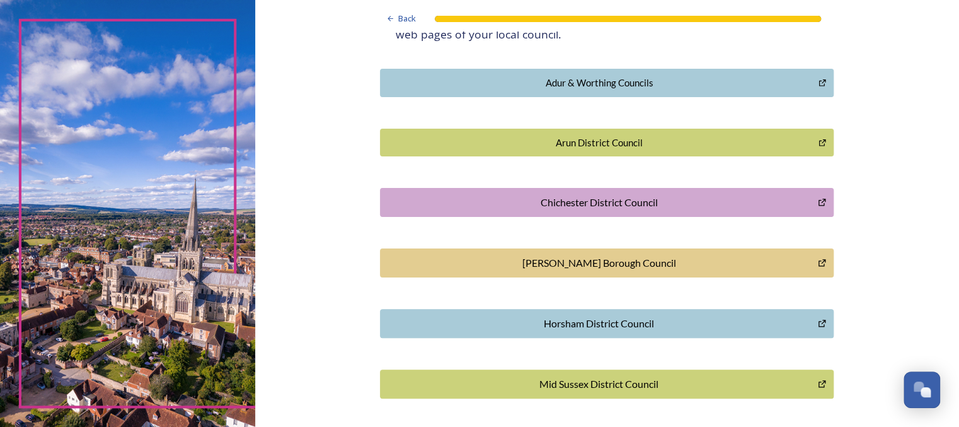
scroll to position [270, 0]
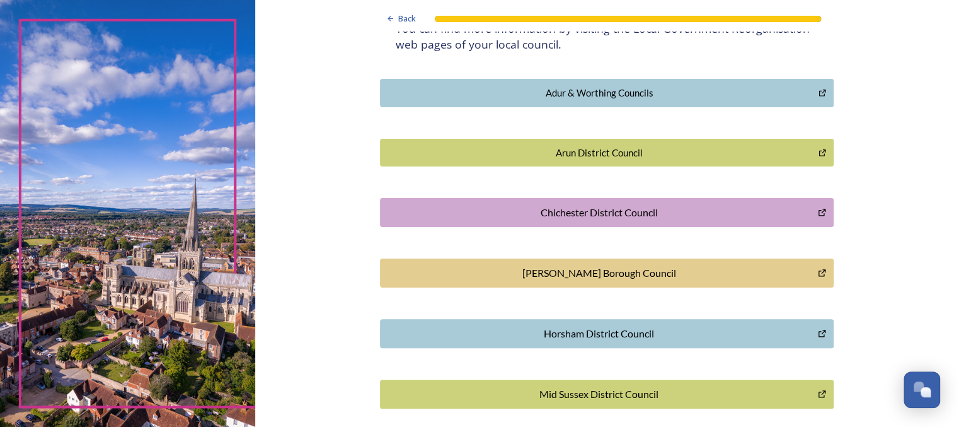
click at [564, 215] on div "Chichester District Council" at bounding box center [599, 212] width 424 height 15
